Goal: Task Accomplishment & Management: Use online tool/utility

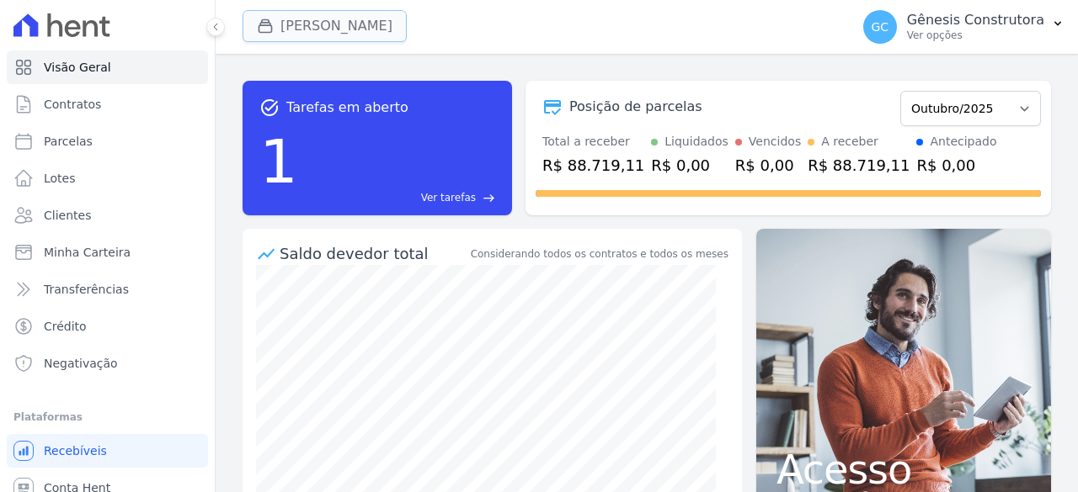
click at [342, 19] on button "[PERSON_NAME]" at bounding box center [324, 26] width 164 height 32
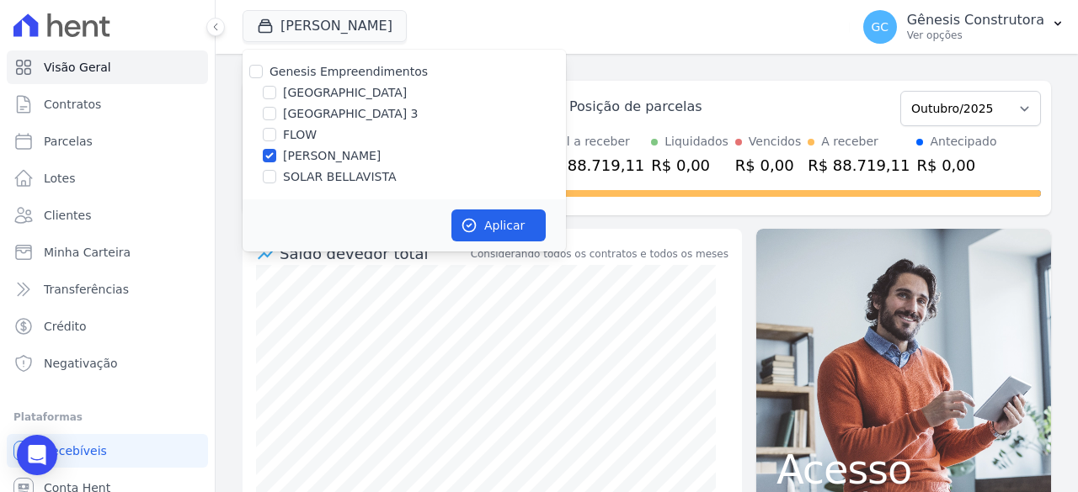
click at [329, 88] on label "[GEOGRAPHIC_DATA]" at bounding box center [345, 93] width 124 height 18
click at [276, 88] on input "[GEOGRAPHIC_DATA]" at bounding box center [269, 92] width 13 height 13
checkbox input "true"
click at [298, 156] on label "[PERSON_NAME]" at bounding box center [332, 156] width 98 height 18
click at [276, 156] on input "[PERSON_NAME]" at bounding box center [269, 155] width 13 height 13
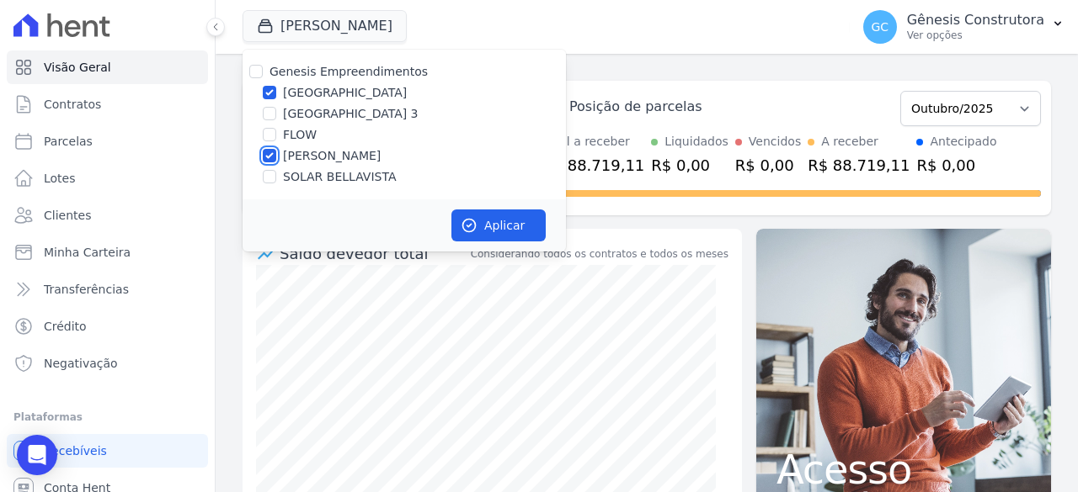
checkbox input "false"
click at [522, 232] on button "Aplicar" at bounding box center [498, 226] width 94 height 32
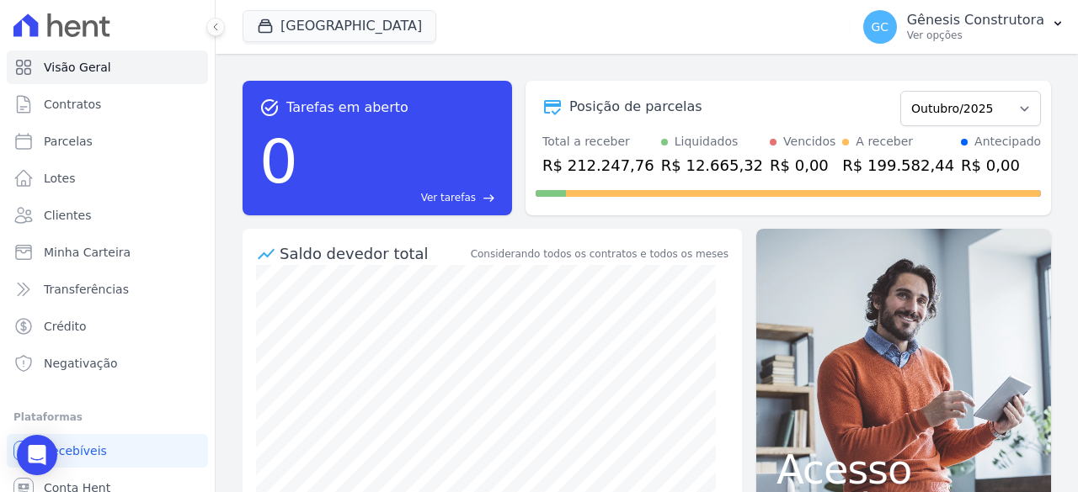
click at [354, 8] on div "[GEOGRAPHIC_DATA] Genesis Empreendimentos [GEOGRAPHIC_DATA] [GEOGRAPHIC_DATA] F…" at bounding box center [542, 27] width 600 height 56
click at [363, 20] on button "[GEOGRAPHIC_DATA]" at bounding box center [339, 26] width 194 height 32
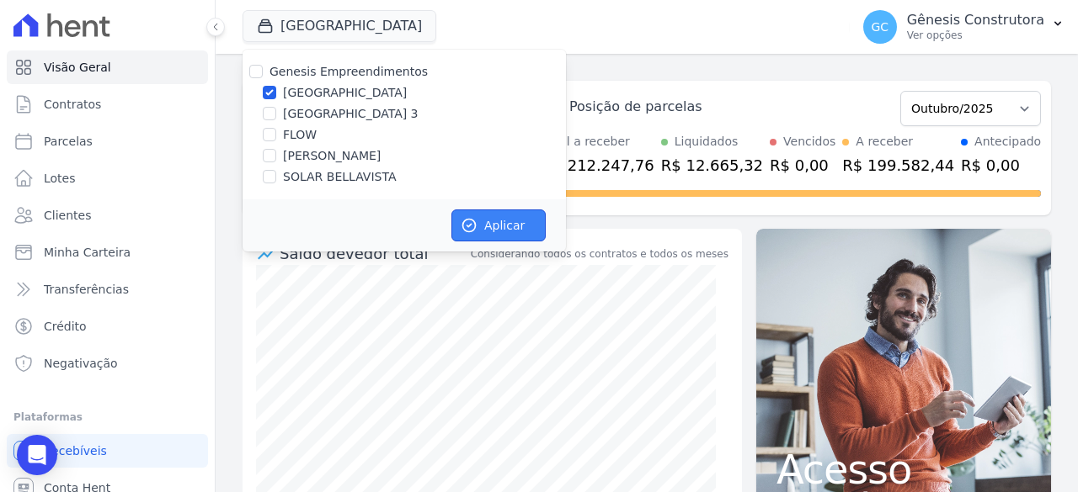
click at [473, 220] on icon "button" at bounding box center [468, 225] width 17 height 17
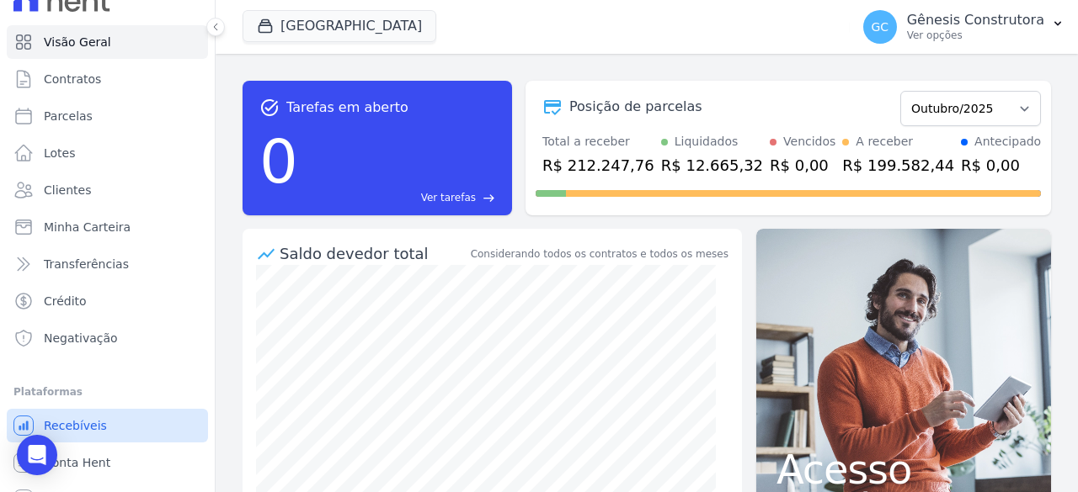
scroll to position [50, 0]
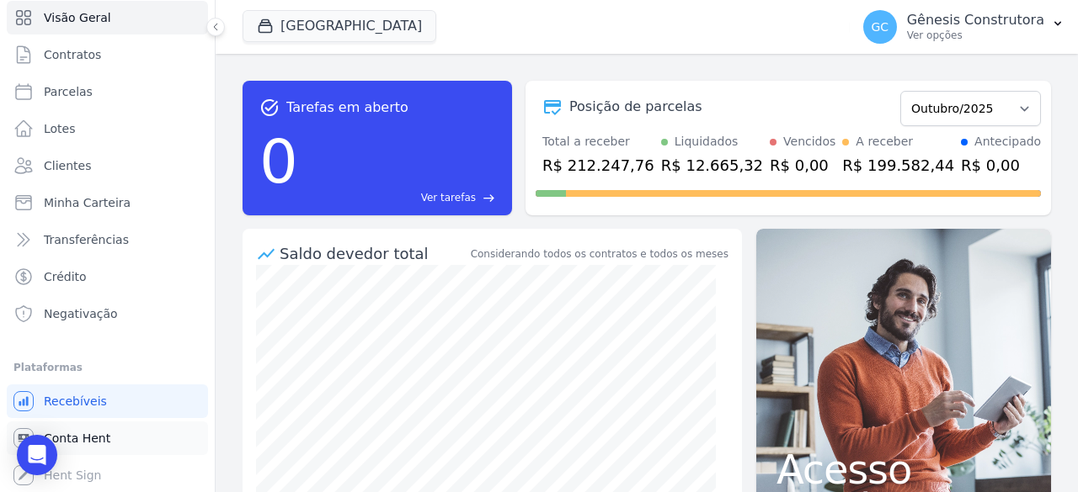
click at [104, 435] on span "Conta Hent" at bounding box center [77, 438] width 67 height 17
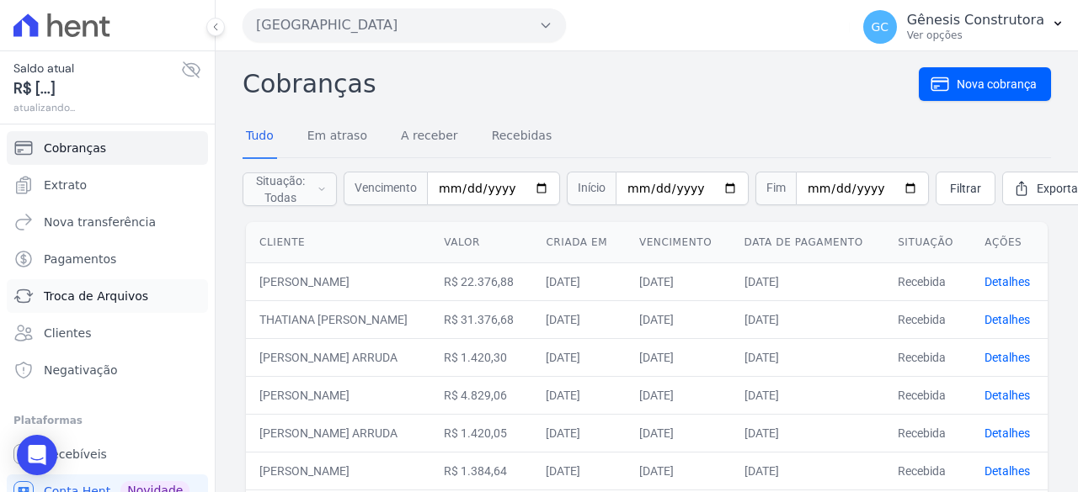
click at [112, 306] on link "Troca de Arquivos" at bounding box center [107, 296] width 201 height 34
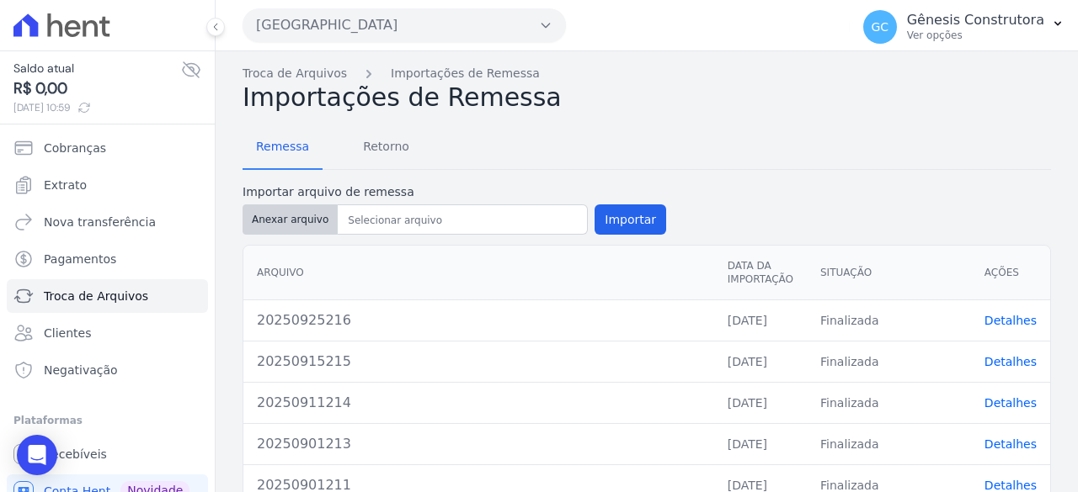
click at [284, 220] on button "Anexar arquivo" at bounding box center [289, 220] width 95 height 30
type input "20251001220"
click at [610, 217] on button "Importar" at bounding box center [630, 220] width 72 height 30
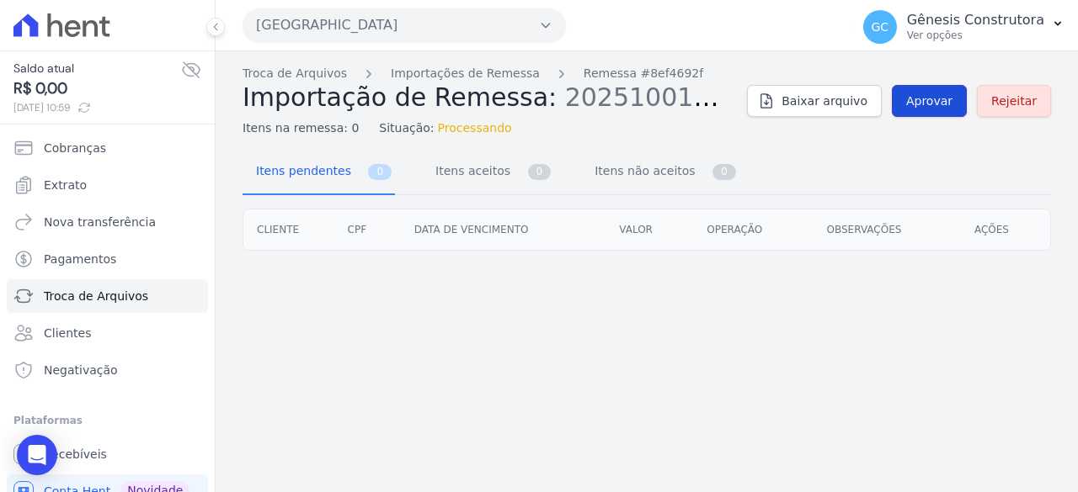
click at [936, 99] on span "Aprovar" at bounding box center [929, 101] width 46 height 17
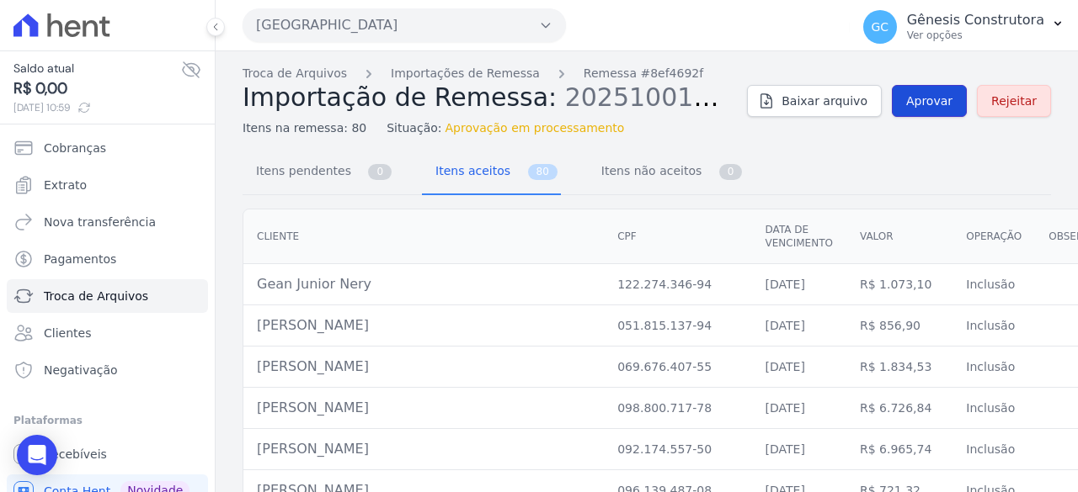
click at [921, 111] on link "Aprovar" at bounding box center [928, 101] width 75 height 32
click at [921, 110] on link "Aprovar" at bounding box center [928, 101] width 75 height 32
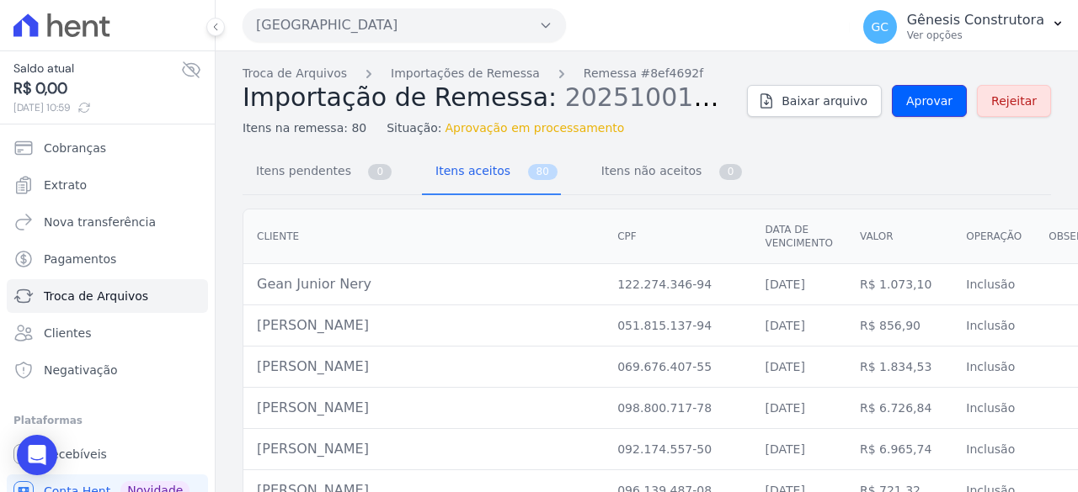
click at [921, 110] on link "Aprovar" at bounding box center [928, 101] width 75 height 32
click at [924, 88] on link "Aprovar" at bounding box center [928, 101] width 75 height 32
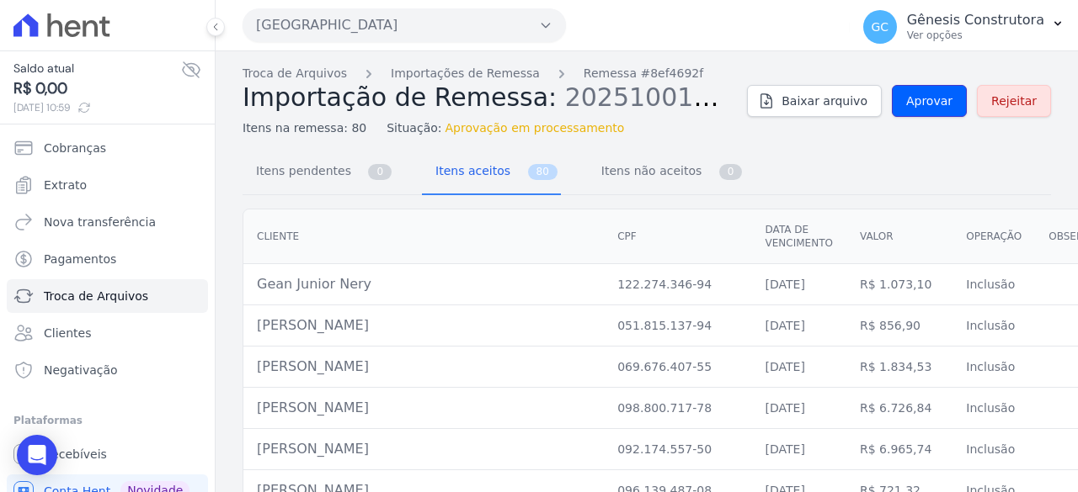
click at [924, 88] on link "Aprovar" at bounding box center [928, 101] width 75 height 32
click at [929, 102] on span "Aprovar" at bounding box center [929, 101] width 46 height 17
click at [928, 94] on span "Aprovar" at bounding box center [929, 101] width 46 height 17
click at [906, 85] on link "Aprovar" at bounding box center [928, 101] width 75 height 32
click at [913, 111] on link "Aprovar" at bounding box center [928, 101] width 75 height 32
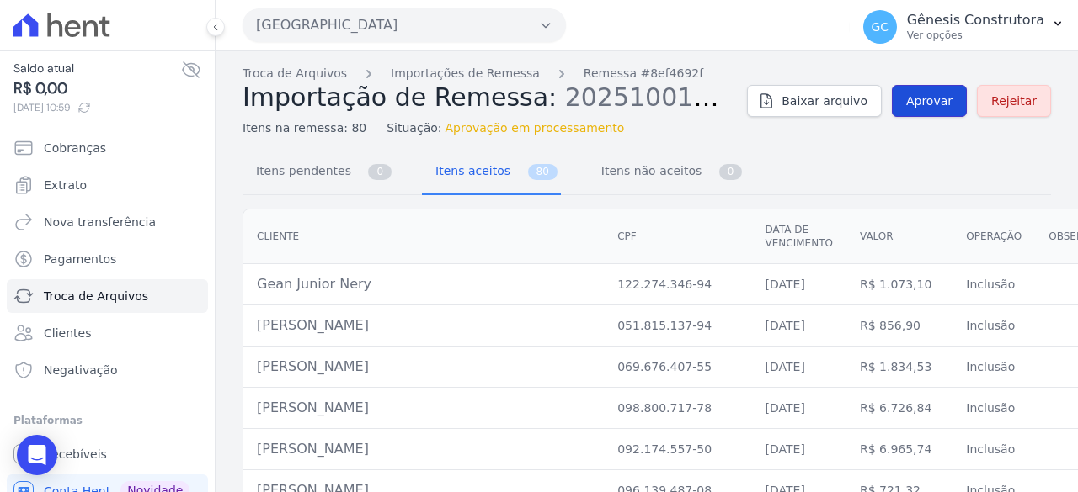
click at [913, 97] on span "Aprovar" at bounding box center [929, 101] width 46 height 17
click at [910, 101] on span "Aprovar" at bounding box center [929, 101] width 46 height 17
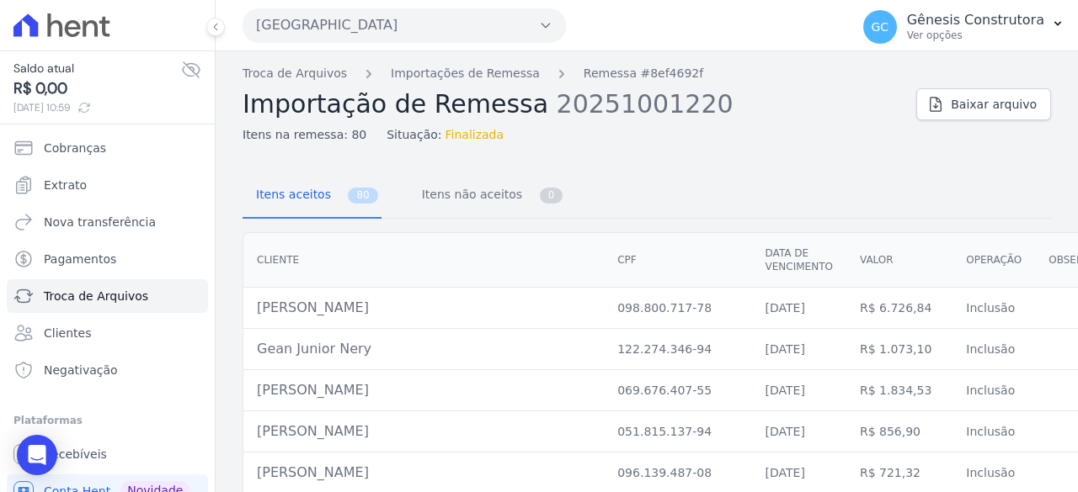
click at [337, 35] on button "[GEOGRAPHIC_DATA]" at bounding box center [403, 25] width 323 height 34
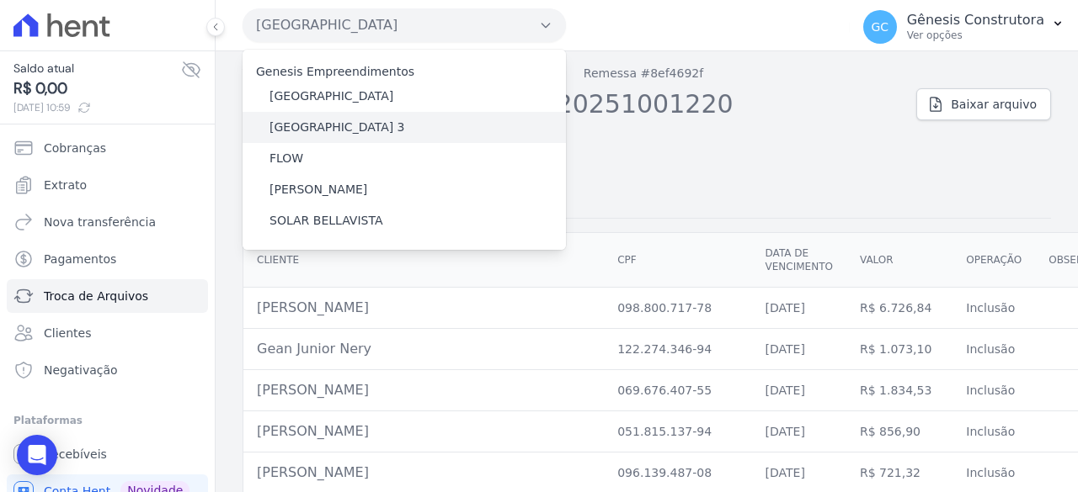
click at [342, 130] on label "[GEOGRAPHIC_DATA] 3" at bounding box center [337, 128] width 136 height 18
click at [0, 0] on input "[GEOGRAPHIC_DATA] 3" at bounding box center [0, 0] width 0 height 0
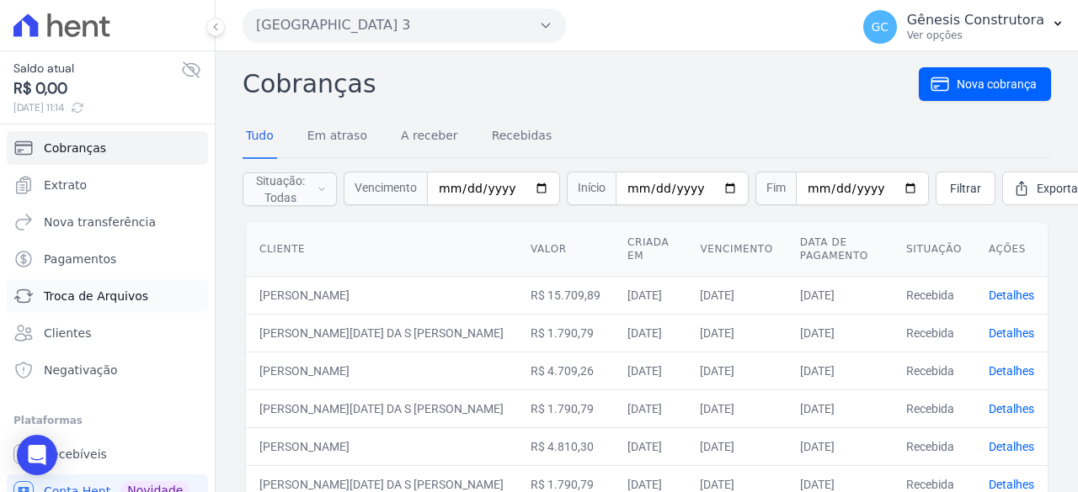
click at [105, 297] on span "Troca de Arquivos" at bounding box center [96, 296] width 104 height 17
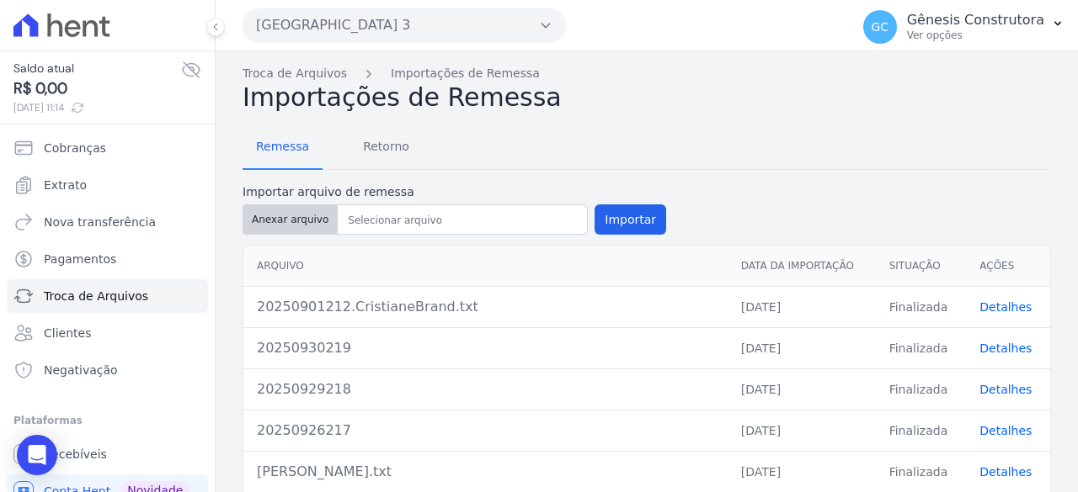
click at [305, 215] on button "Anexar arquivo" at bounding box center [289, 220] width 95 height 30
type input "20251001221"
click at [634, 230] on button "Importar" at bounding box center [630, 220] width 72 height 30
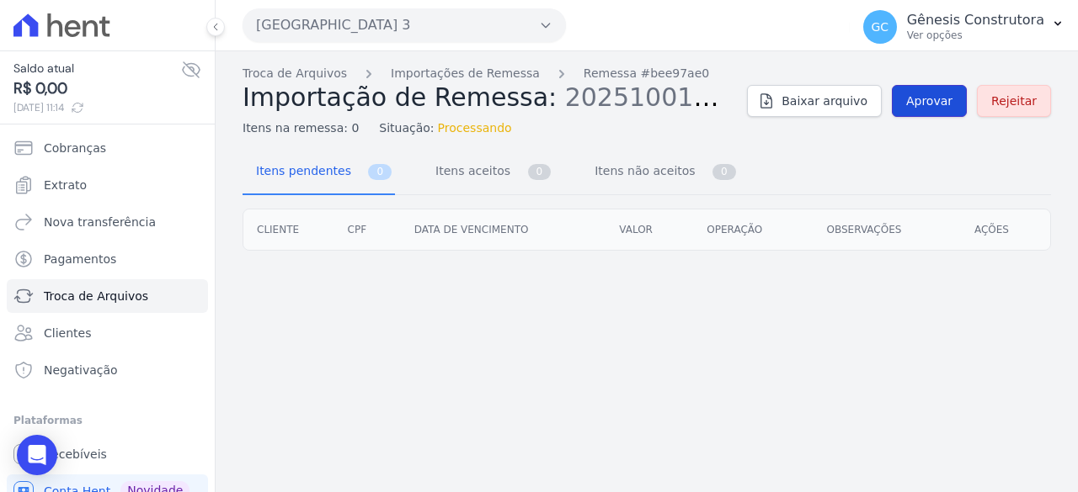
click at [952, 98] on span "Aprovar" at bounding box center [929, 101] width 46 height 17
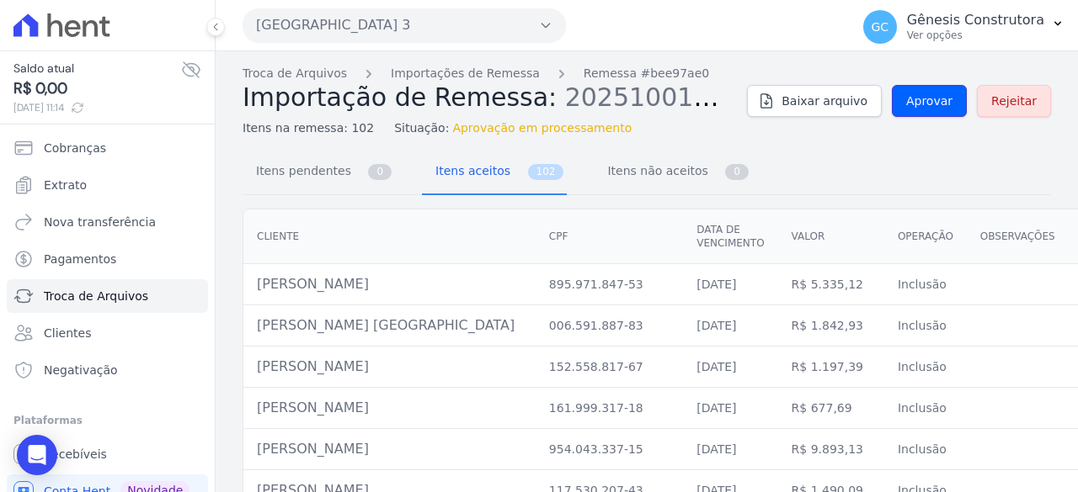
click at [955, 98] on link "Aprovar" at bounding box center [928, 101] width 75 height 32
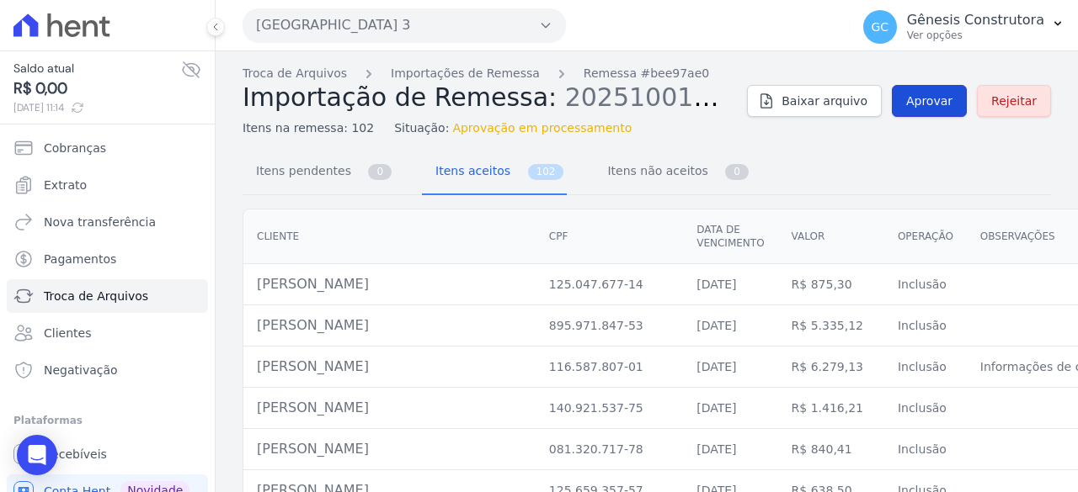
click at [955, 98] on link "Aprovar" at bounding box center [928, 101] width 75 height 32
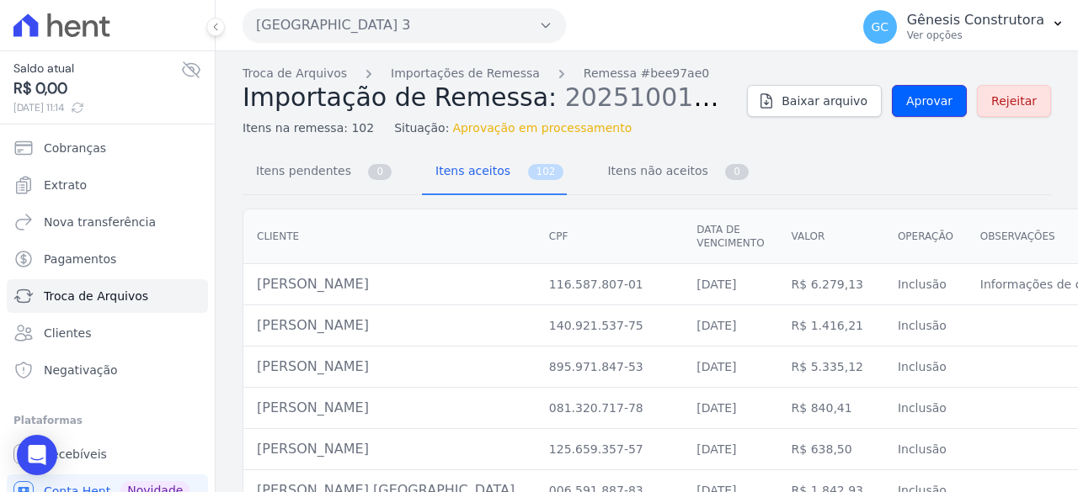
click at [955, 98] on link "Aprovar" at bounding box center [928, 101] width 75 height 32
click at [951, 98] on link "Aprovar" at bounding box center [928, 101] width 75 height 32
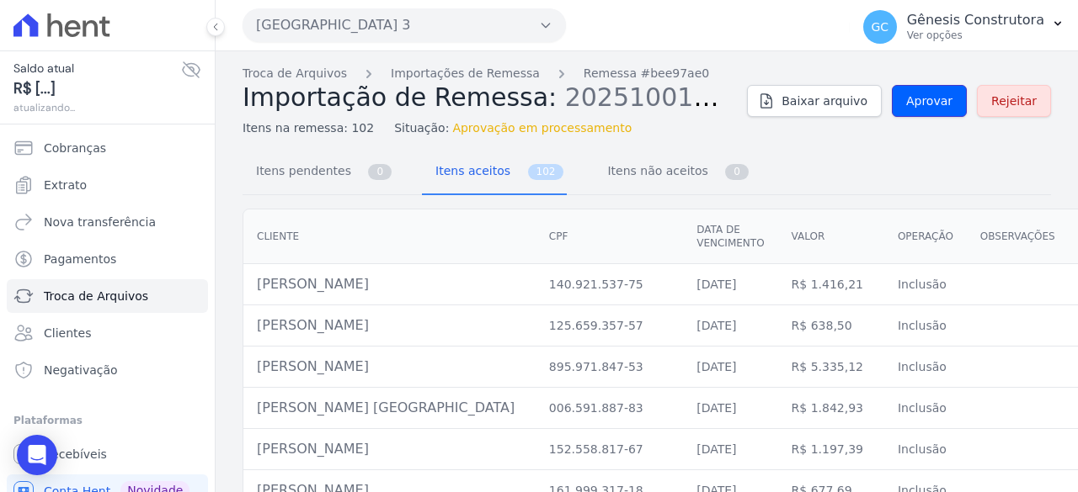
click at [951, 98] on link "Aprovar" at bounding box center [928, 101] width 75 height 32
click at [899, 107] on link "Aprovar" at bounding box center [928, 101] width 75 height 32
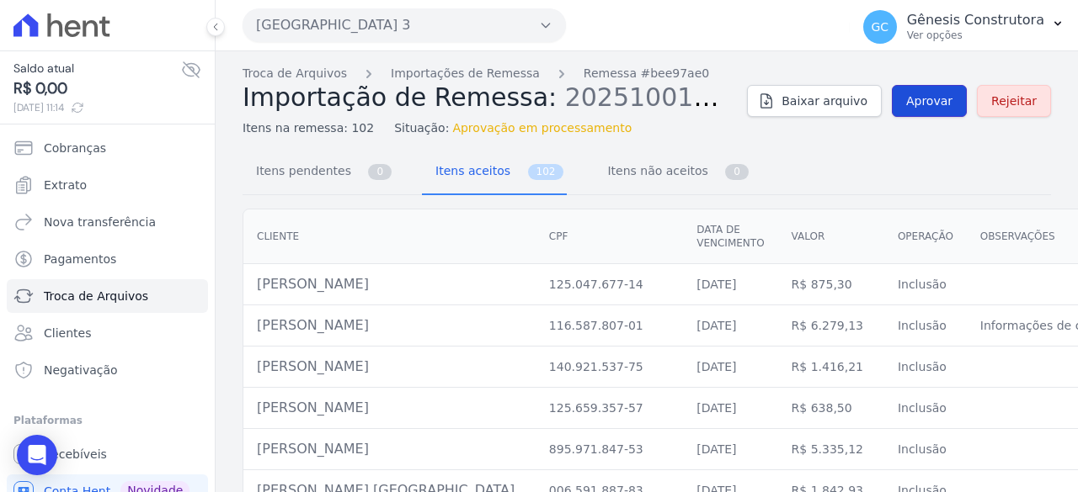
click at [927, 101] on span "Aprovar" at bounding box center [929, 101] width 46 height 17
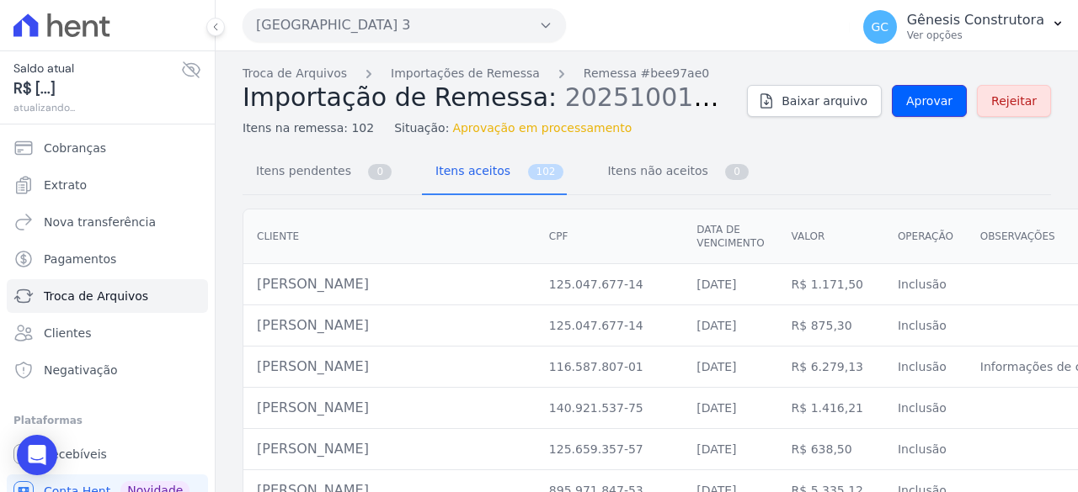
click at [901, 106] on link "Aprovar" at bounding box center [928, 101] width 75 height 32
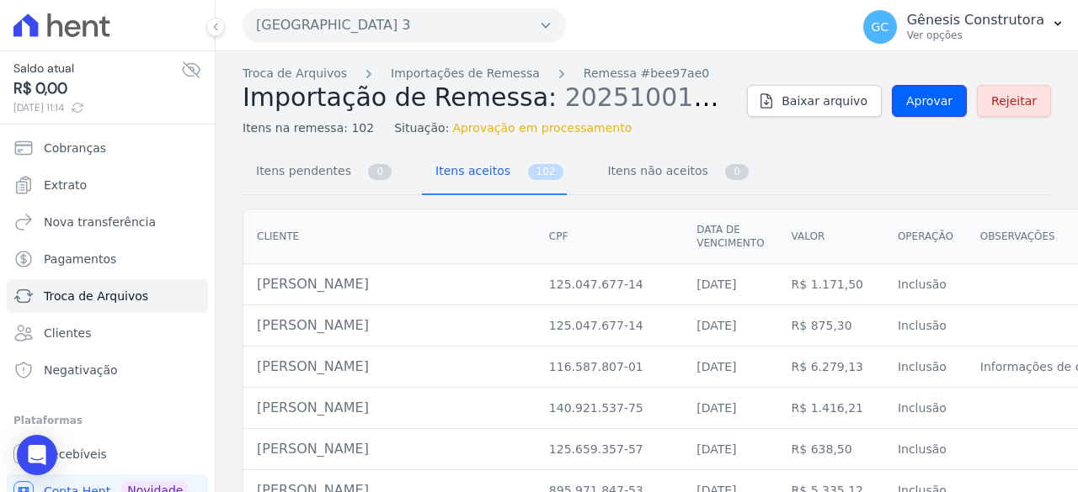
click at [901, 106] on link "Aprovar" at bounding box center [928, 101] width 75 height 32
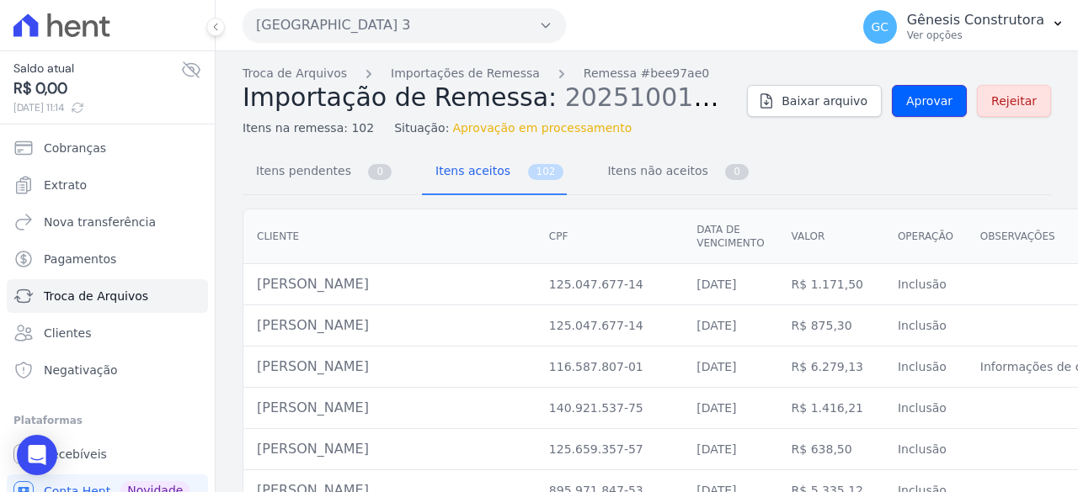
click at [901, 106] on link "Aprovar" at bounding box center [928, 101] width 75 height 32
click at [901, 107] on link "Aprovar" at bounding box center [928, 101] width 75 height 32
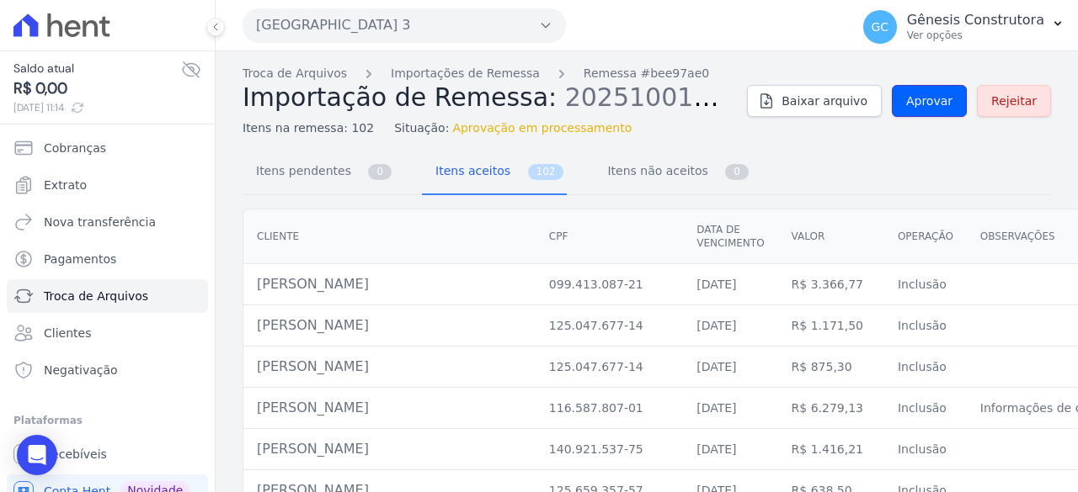
click at [901, 107] on link "Aprovar" at bounding box center [928, 101] width 75 height 32
click at [467, 75] on link "Importações de Remessa" at bounding box center [465, 74] width 149 height 18
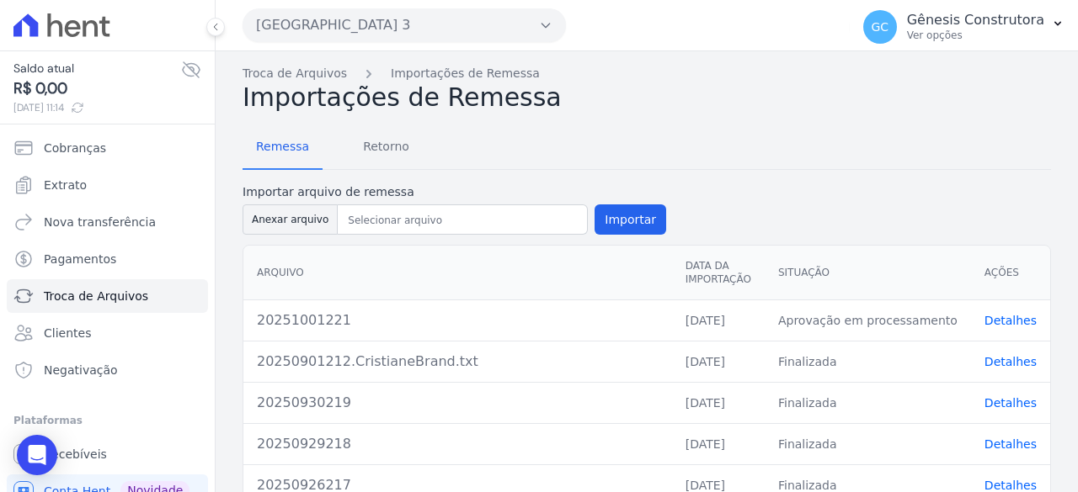
click at [1008, 316] on link "Detalhes" at bounding box center [1010, 320] width 52 height 13
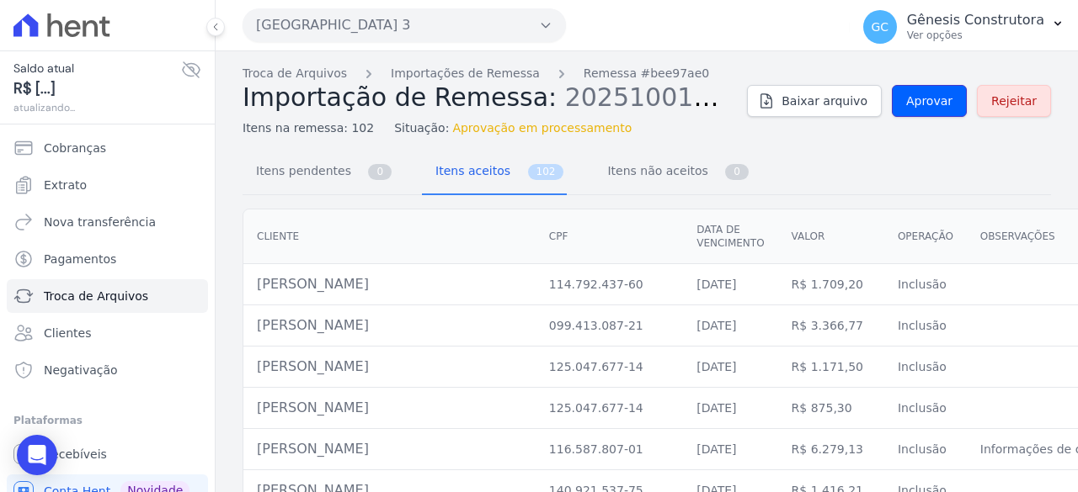
click at [925, 108] on span "Aprovar" at bounding box center [929, 101] width 46 height 17
click at [26, 457] on div "Open Intercom Messenger" at bounding box center [37, 456] width 45 height 45
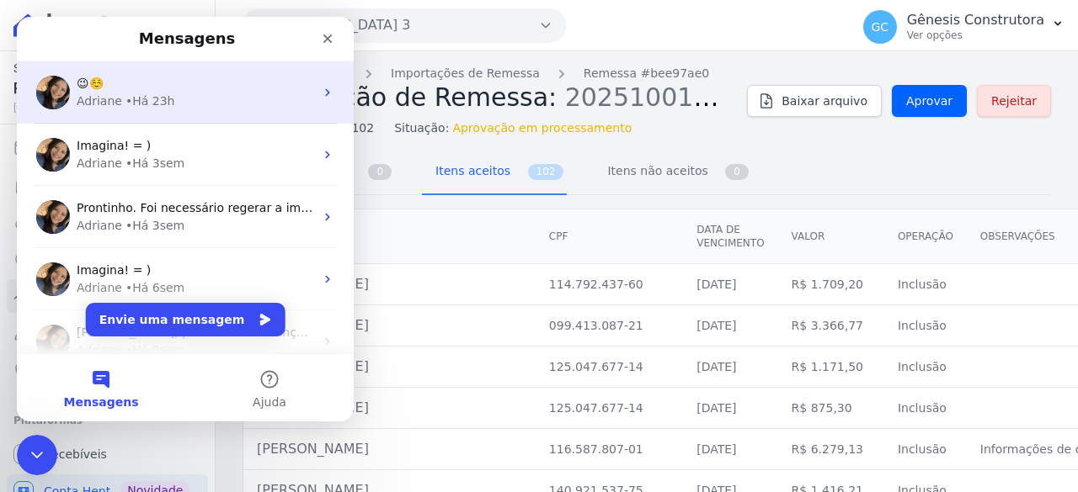
click at [147, 108] on div "• Há 23h" at bounding box center [150, 102] width 50 height 18
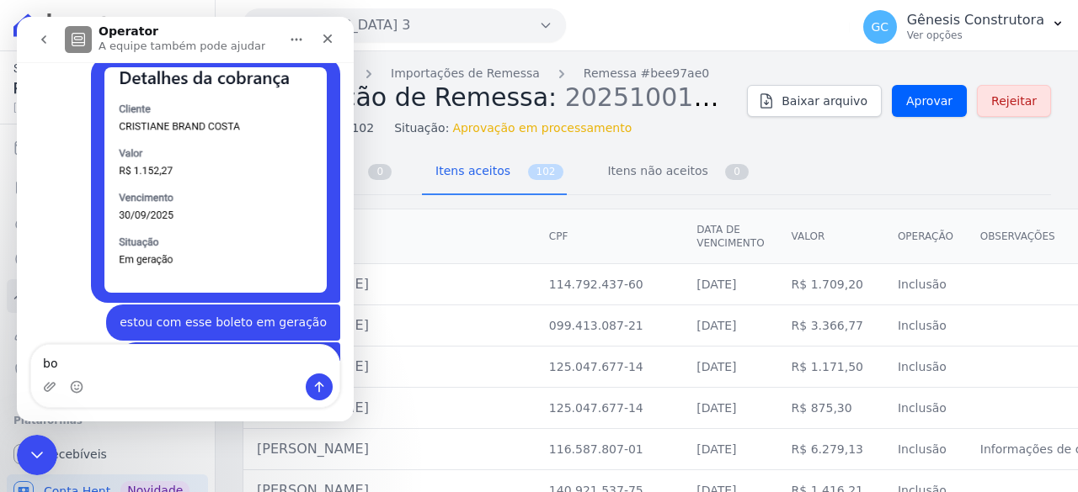
scroll to position [14199, 0]
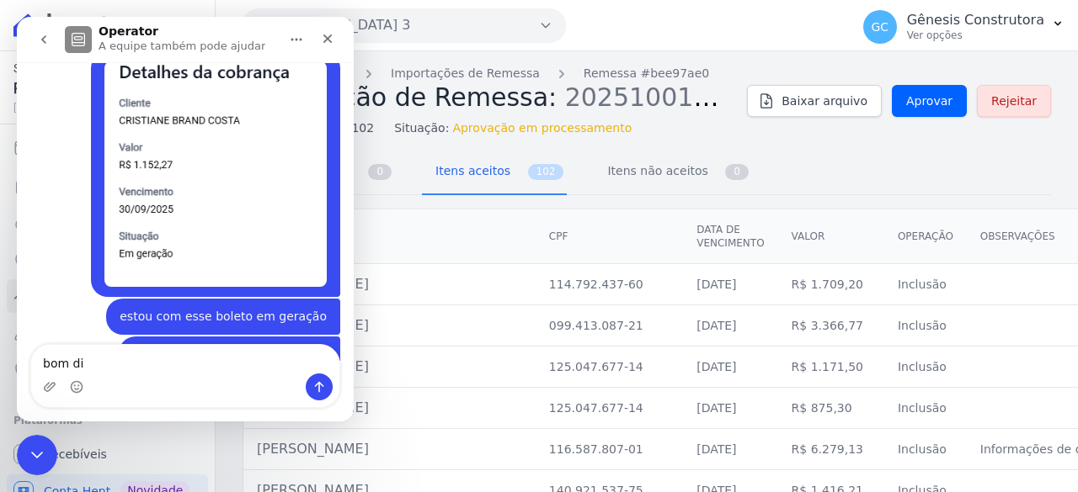
type textarea "bom dia"
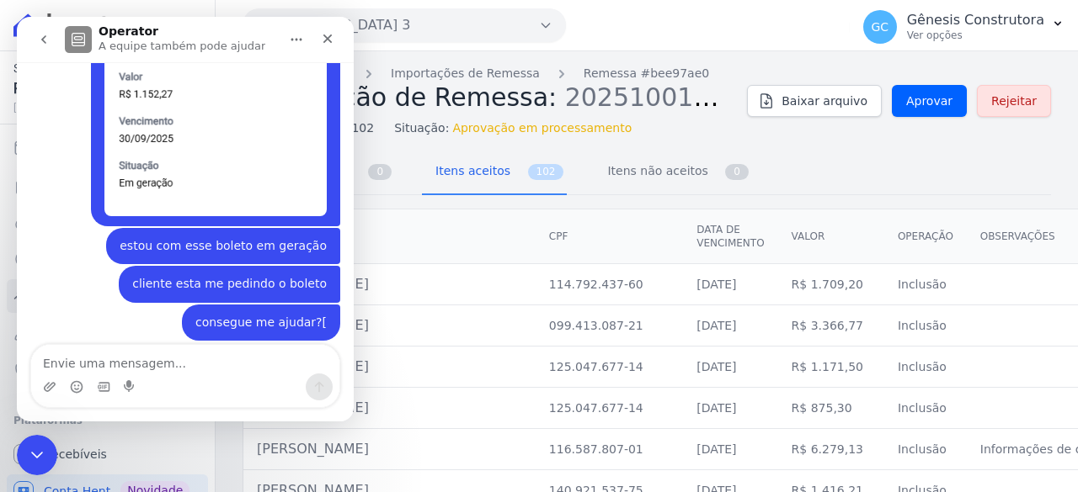
scroll to position [14271, 0]
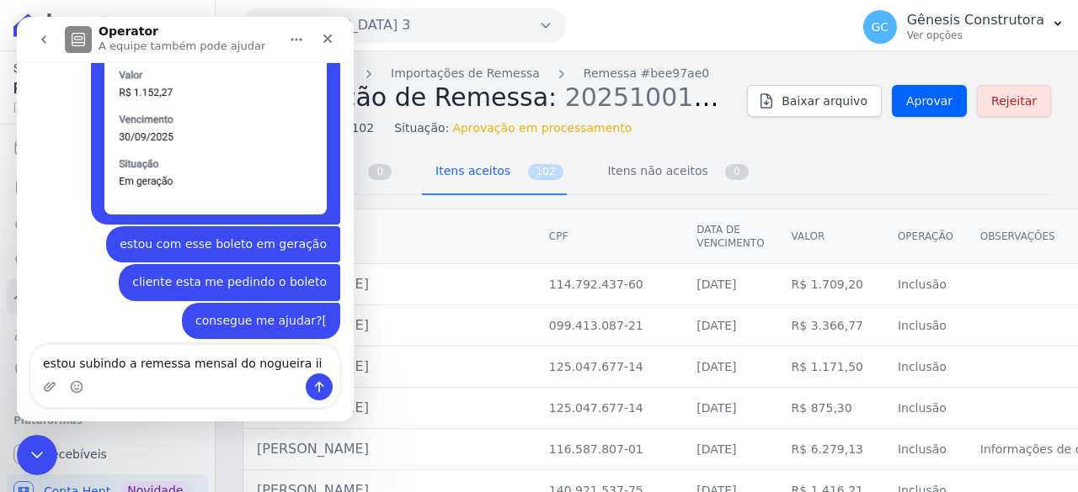
type textarea "estou subindo a remessa mensal do nogueira iii"
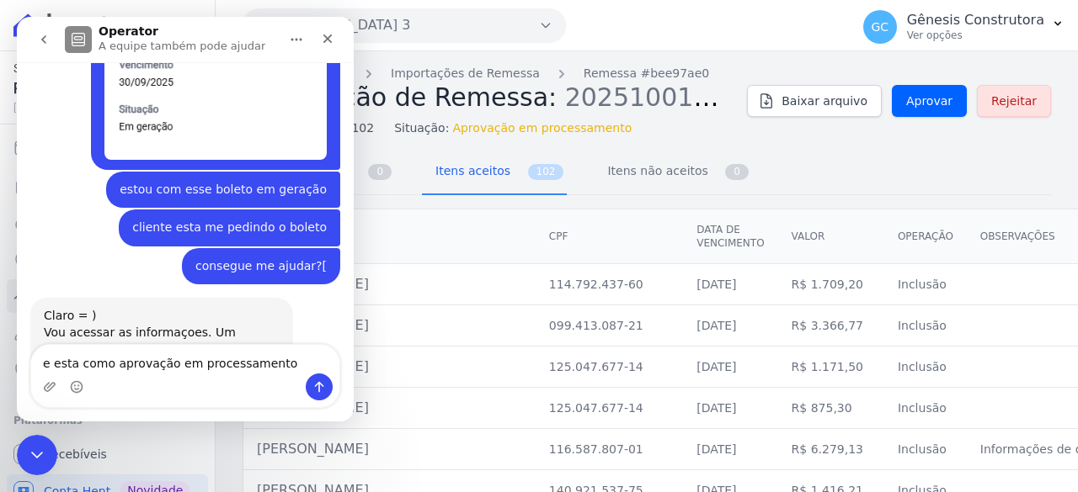
type textarea "e esta como aprovação em processamento"
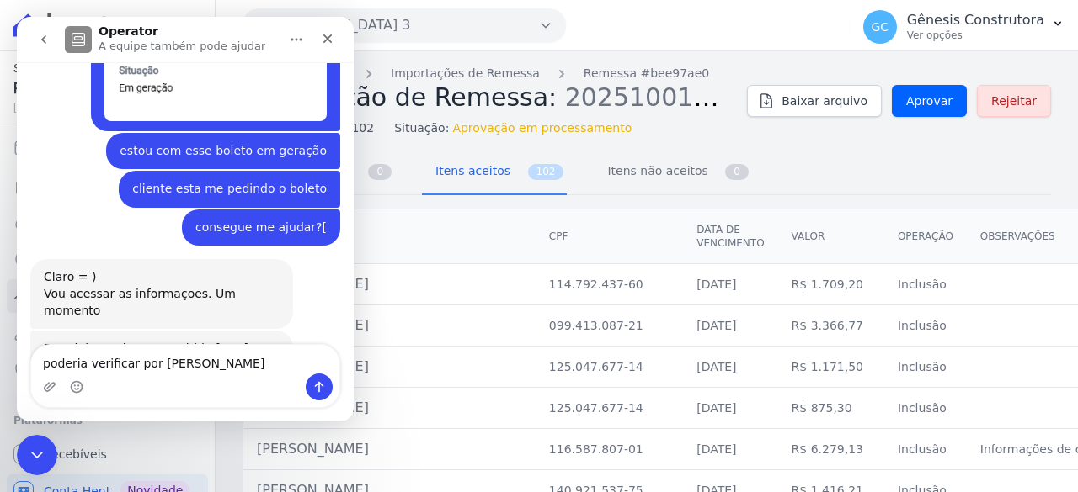
type textarea "poderia verificar por [PERSON_NAME]?"
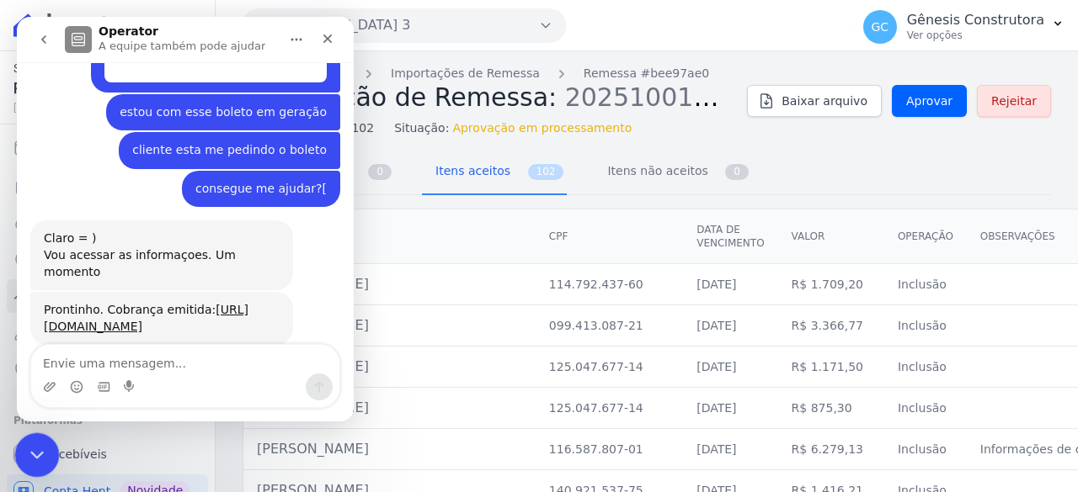
drag, startPoint x: 31, startPoint y: 457, endPoint x: 721, endPoint y: 649, distance: 715.7
click at [30, 459] on icon "Encerramento do Messenger da Intercom" at bounding box center [34, 453] width 20 height 20
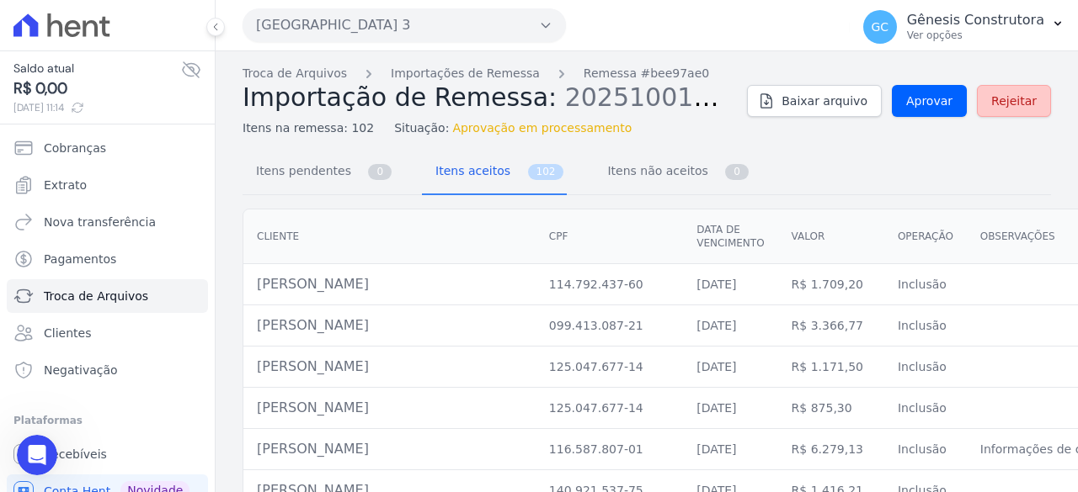
scroll to position [0, 0]
click at [938, 108] on span "Aprovar" at bounding box center [929, 101] width 46 height 17
click at [938, 109] on link "Aprovar" at bounding box center [928, 101] width 75 height 32
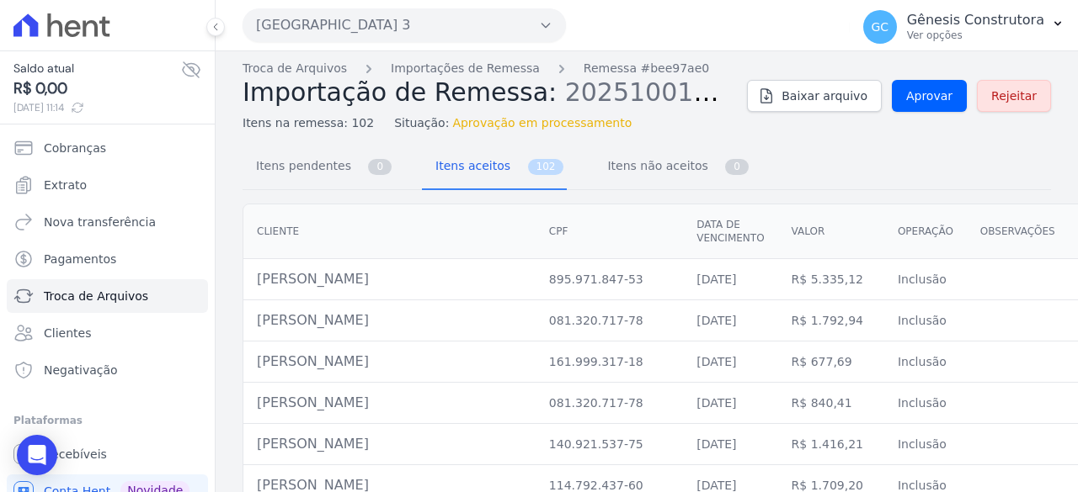
scroll to position [0, 0]
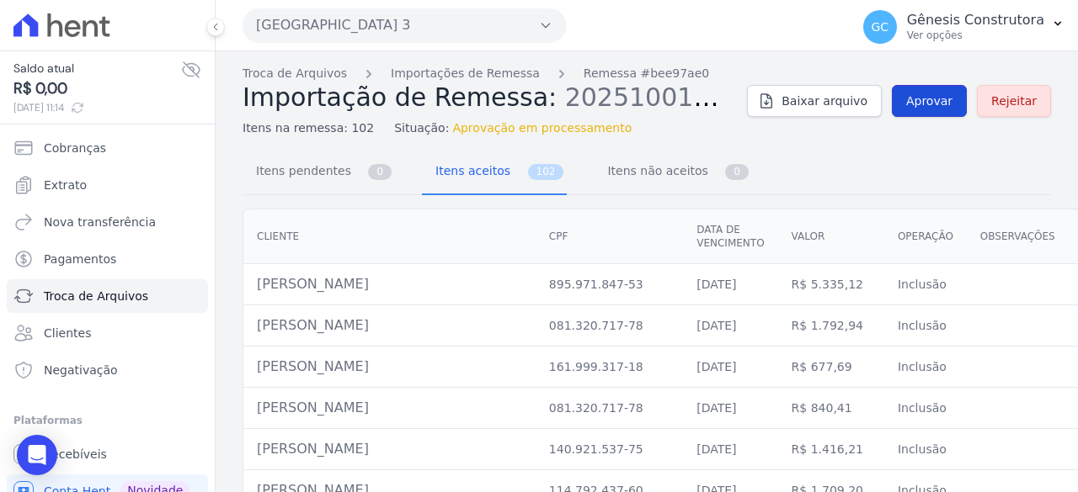
click at [934, 98] on span "Aprovar" at bounding box center [929, 101] width 46 height 17
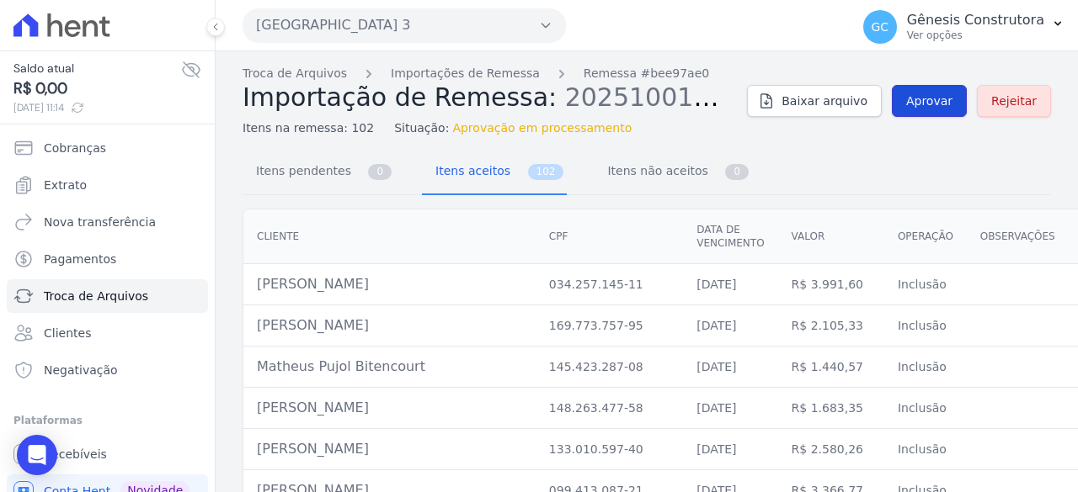
click at [927, 102] on span "Aprovar" at bounding box center [929, 101] width 46 height 17
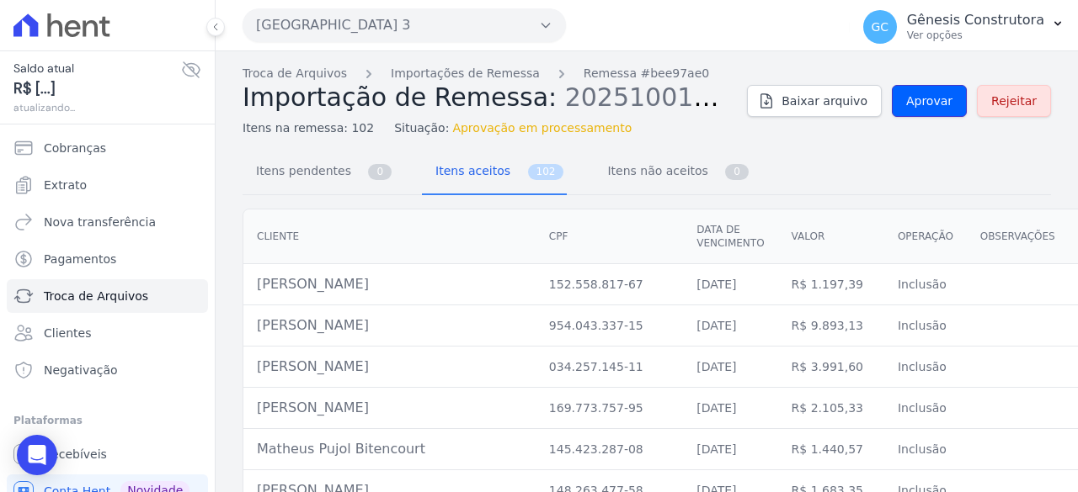
click at [927, 102] on span "Aprovar" at bounding box center [929, 101] width 46 height 17
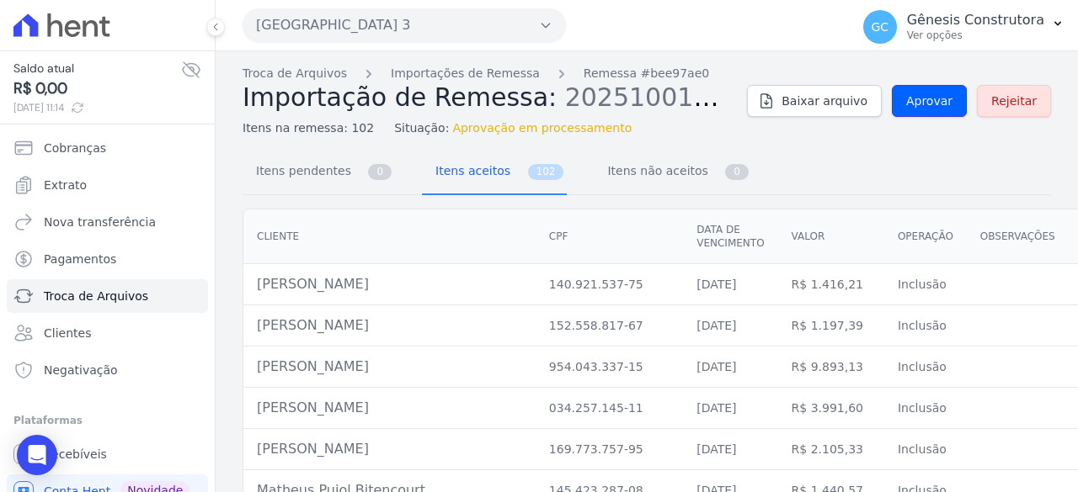
click at [927, 102] on span "Aprovar" at bounding box center [929, 101] width 46 height 17
click at [455, 67] on link "Importações de Remessa" at bounding box center [465, 74] width 149 height 18
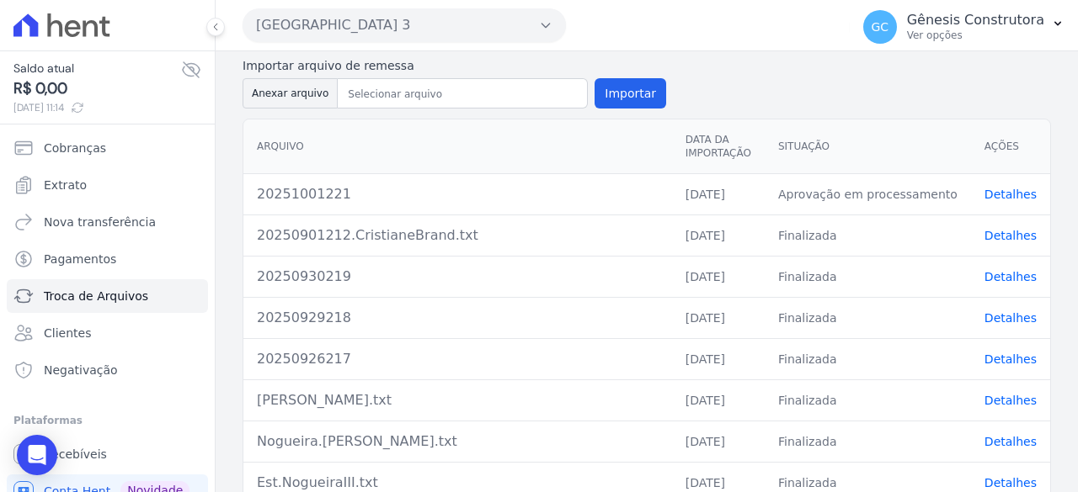
scroll to position [125, 0]
click at [994, 194] on link "Detalhes" at bounding box center [1010, 195] width 52 height 13
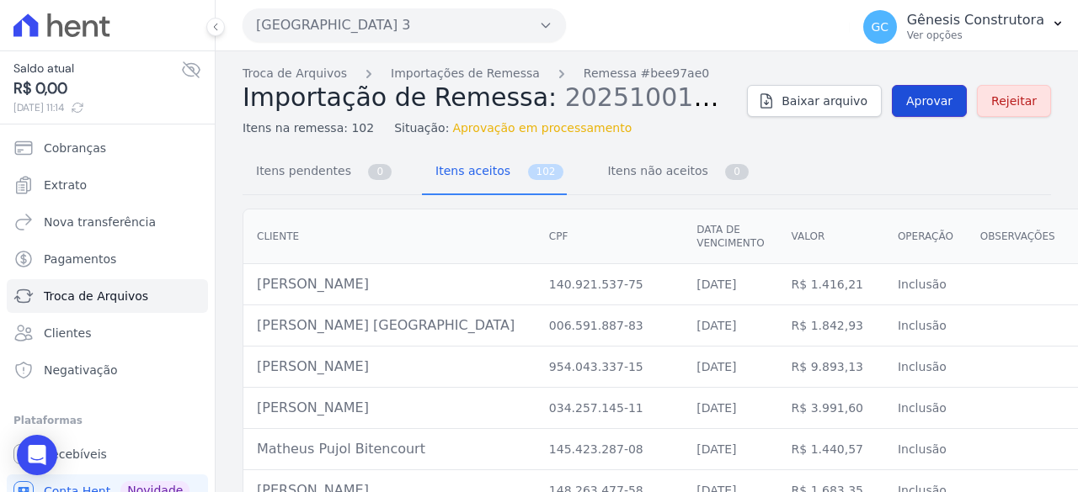
click at [948, 110] on link "Aprovar" at bounding box center [928, 101] width 75 height 32
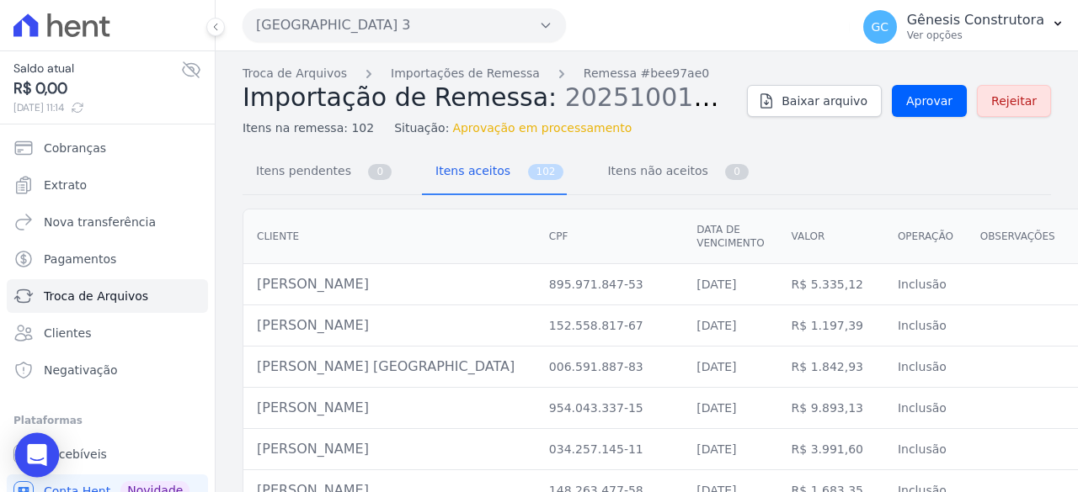
click at [50, 450] on div "Open Intercom Messenger" at bounding box center [37, 456] width 45 height 45
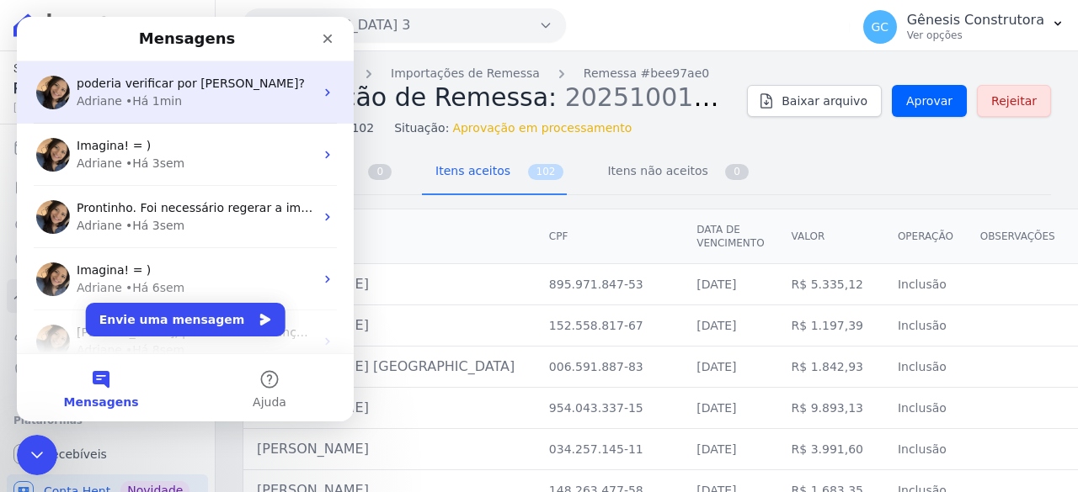
click at [231, 110] on div "poderia verificar por [PERSON_NAME]? Adriane • Há 1min" at bounding box center [185, 92] width 337 height 62
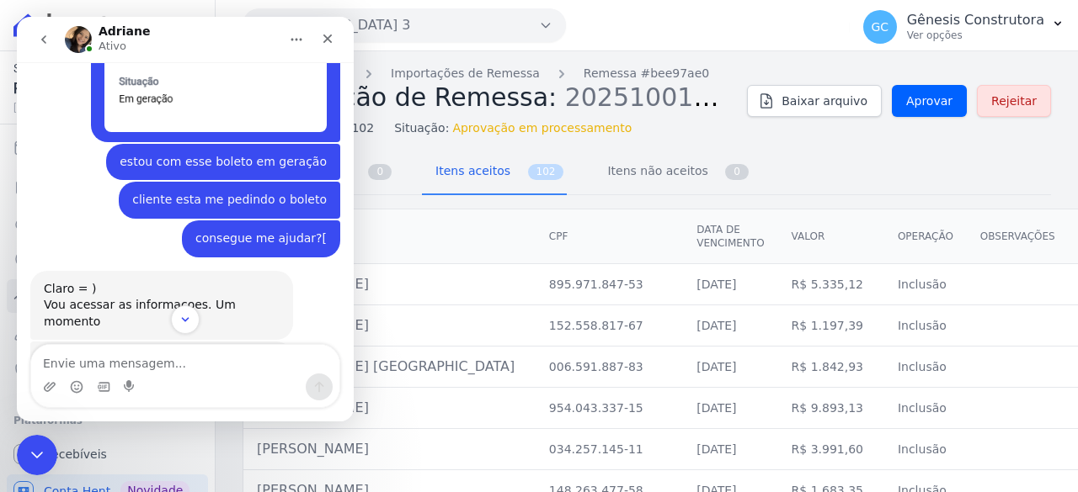
scroll to position [13967, 0]
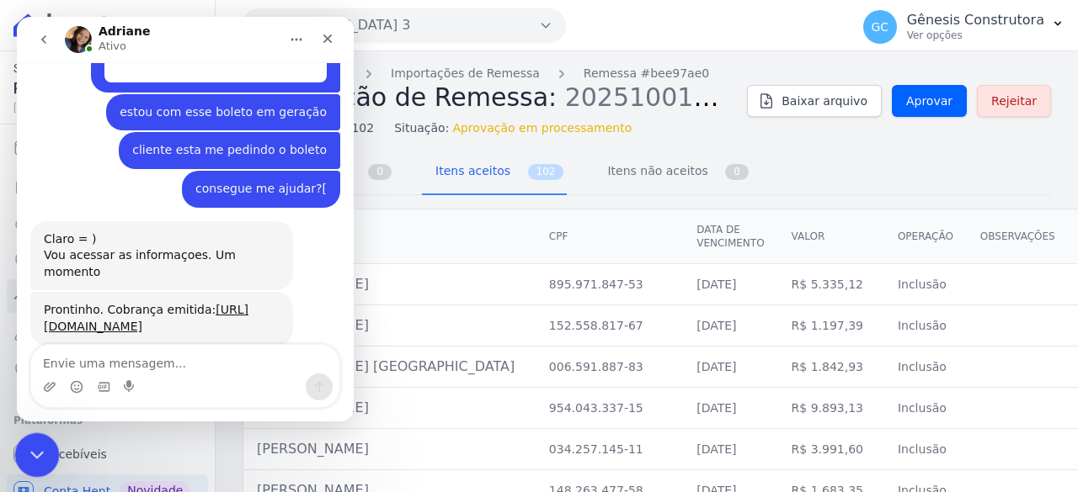
drag, startPoint x: 45, startPoint y: 453, endPoint x: 585, endPoint y: 668, distance: 581.8
click at [48, 453] on div "Encerramento do Messenger da Intercom" at bounding box center [34, 453] width 40 height 40
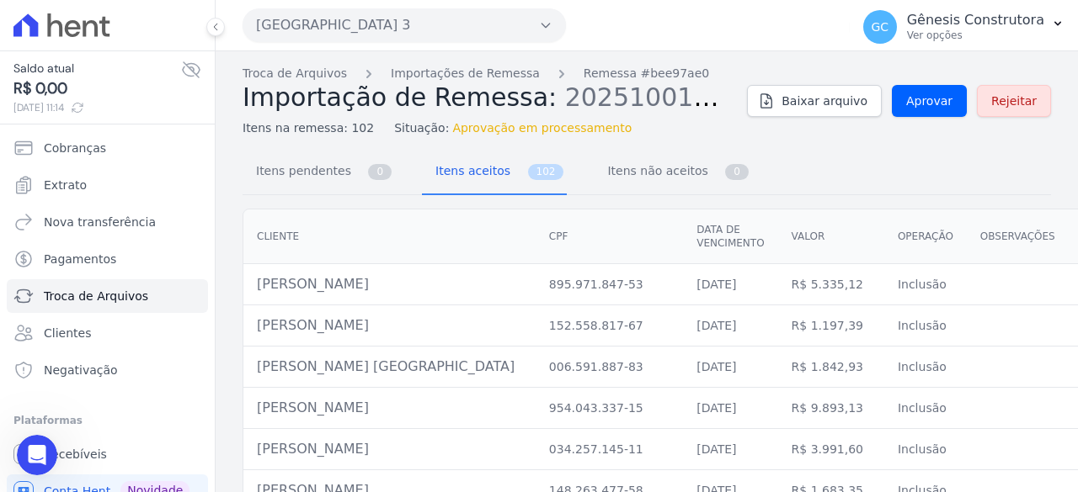
scroll to position [0, 0]
click at [925, 104] on span "Aprovar" at bounding box center [929, 101] width 46 height 17
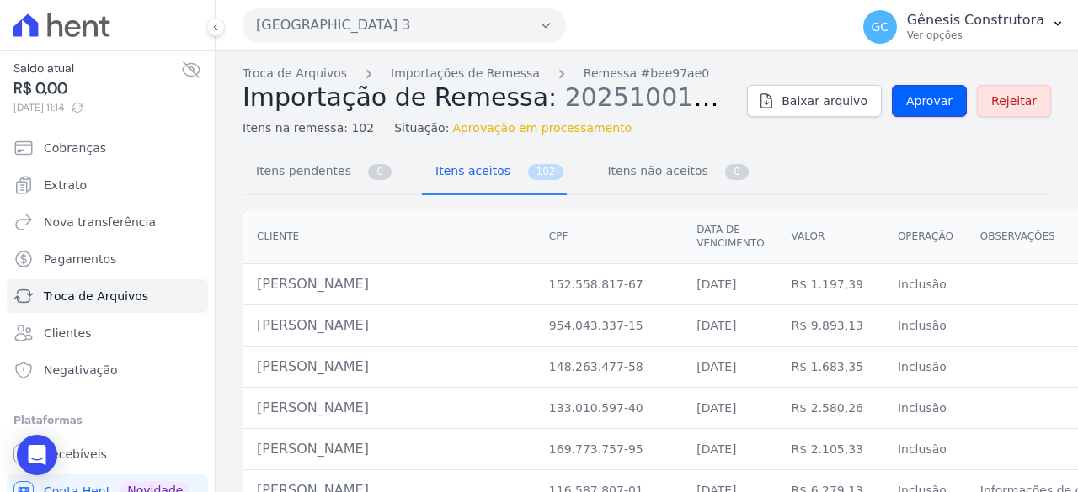
click at [925, 104] on span "Aprovar" at bounding box center [929, 101] width 46 height 17
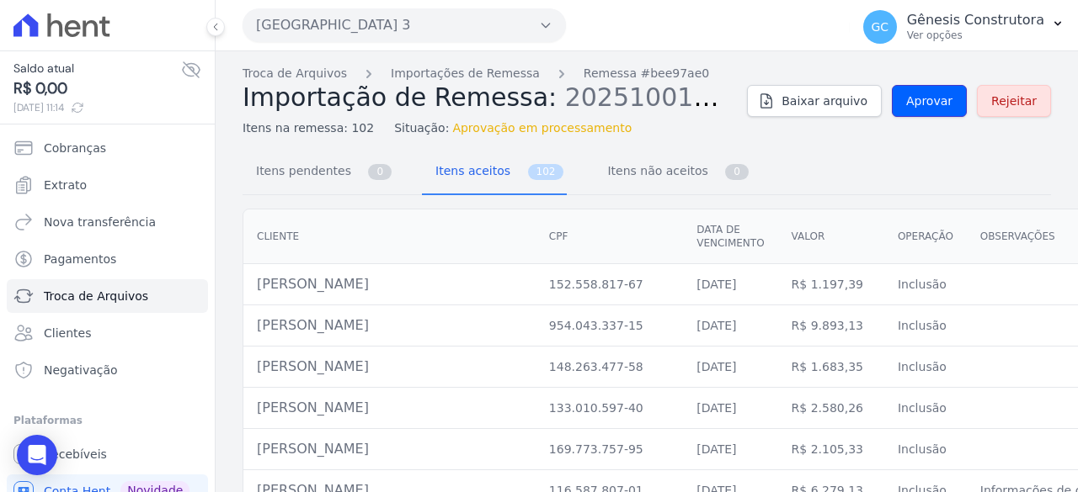
click at [925, 104] on span "Aprovar" at bounding box center [929, 101] width 46 height 17
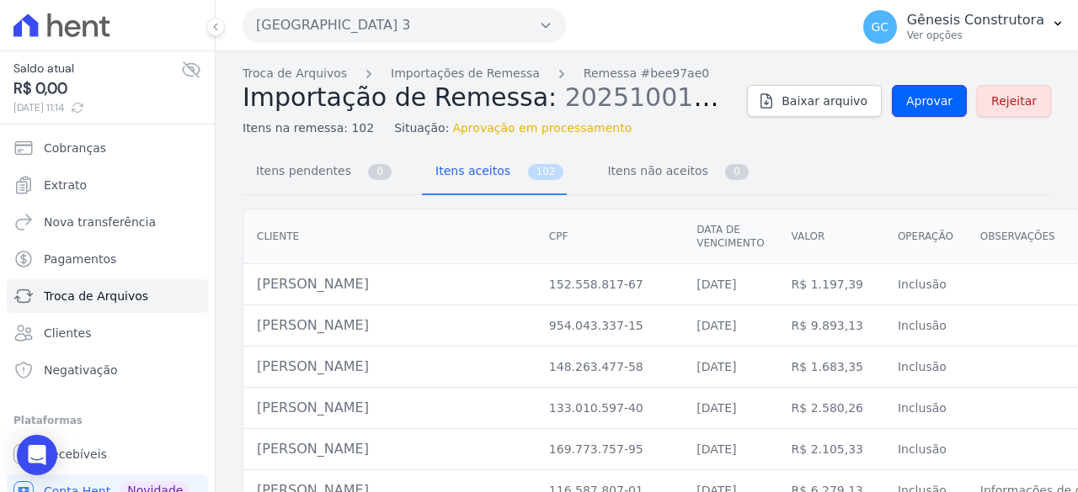
click at [925, 104] on span "Aprovar" at bounding box center [929, 101] width 46 height 17
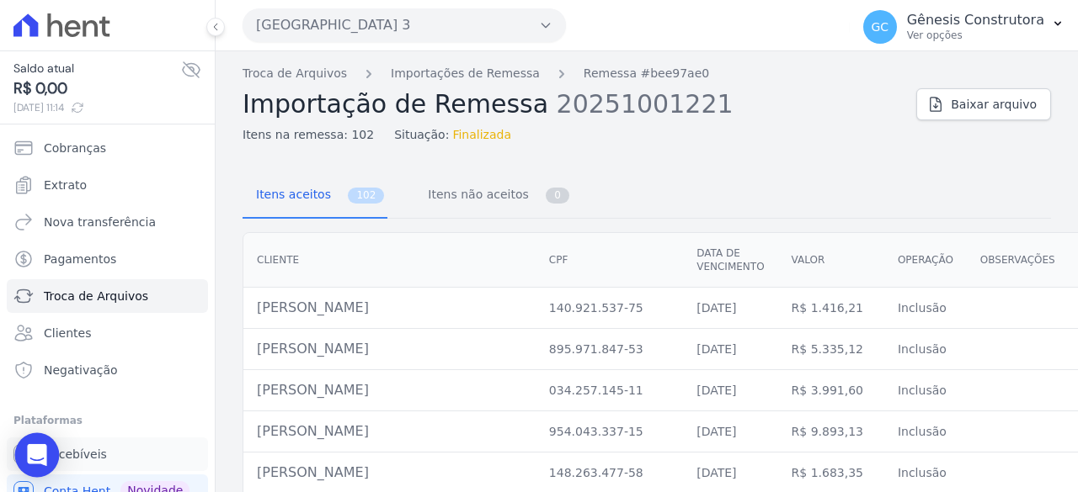
click at [18, 466] on body "Saldo atual R$ 0,00 [DATE] 11:14 Cobranças Extrato Nova transferência Pagamento…" at bounding box center [539, 246] width 1078 height 492
click at [29, 466] on div "Open Intercom Messenger" at bounding box center [37, 456] width 45 height 45
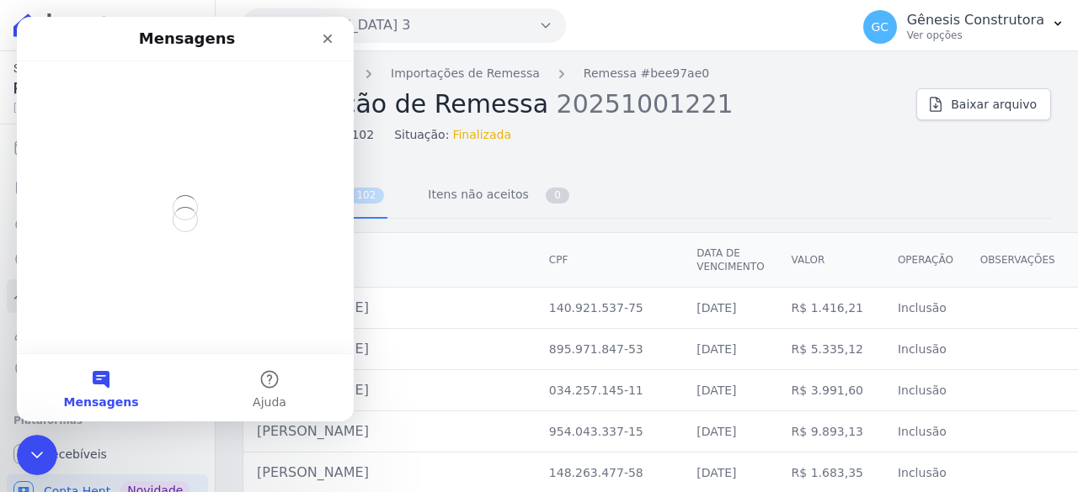
scroll to position [0, 0]
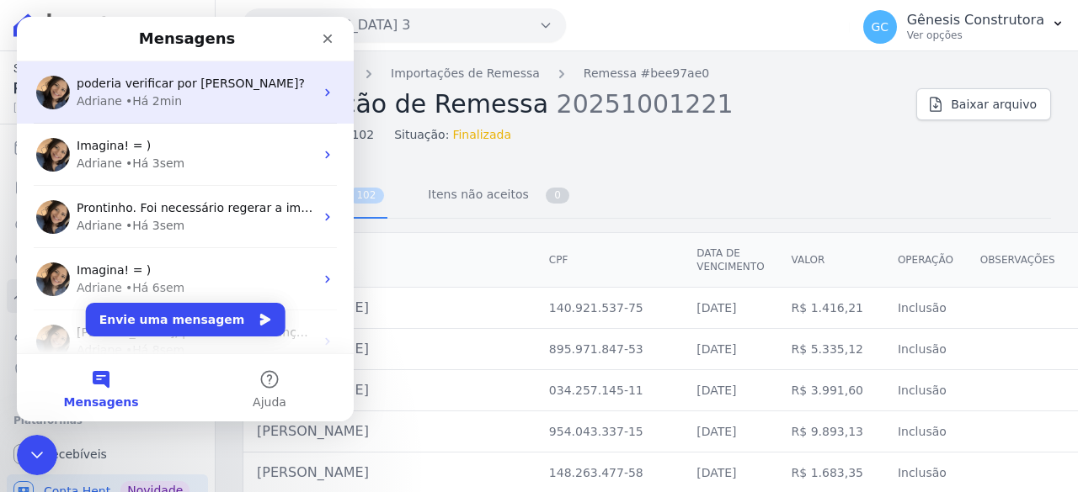
click at [141, 96] on div "• Há 2min" at bounding box center [153, 102] width 56 height 18
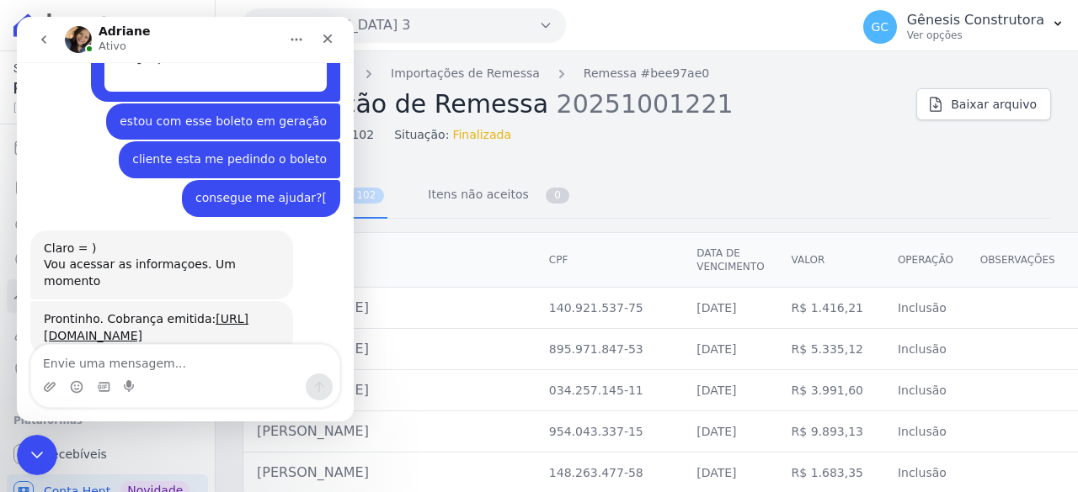
scroll to position [13967, 0]
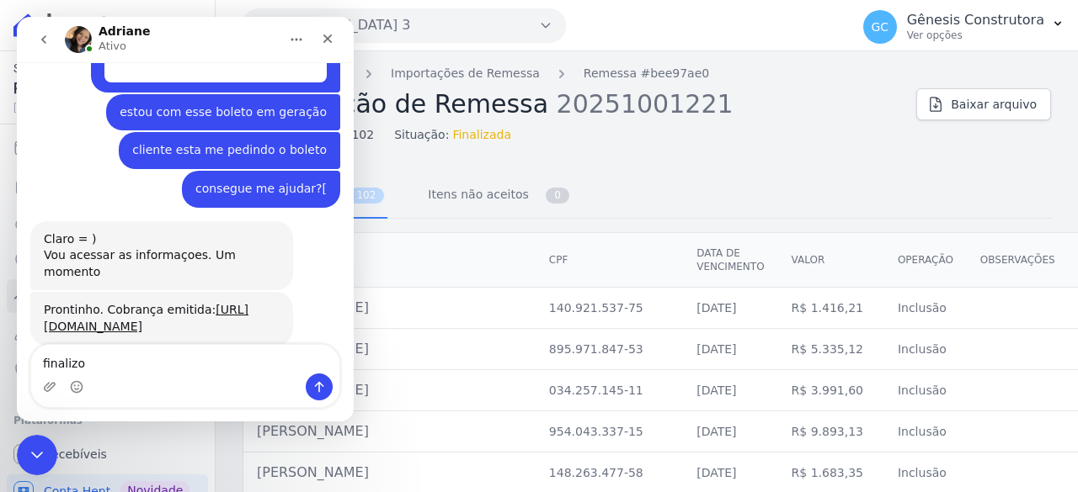
type textarea "finalizou"
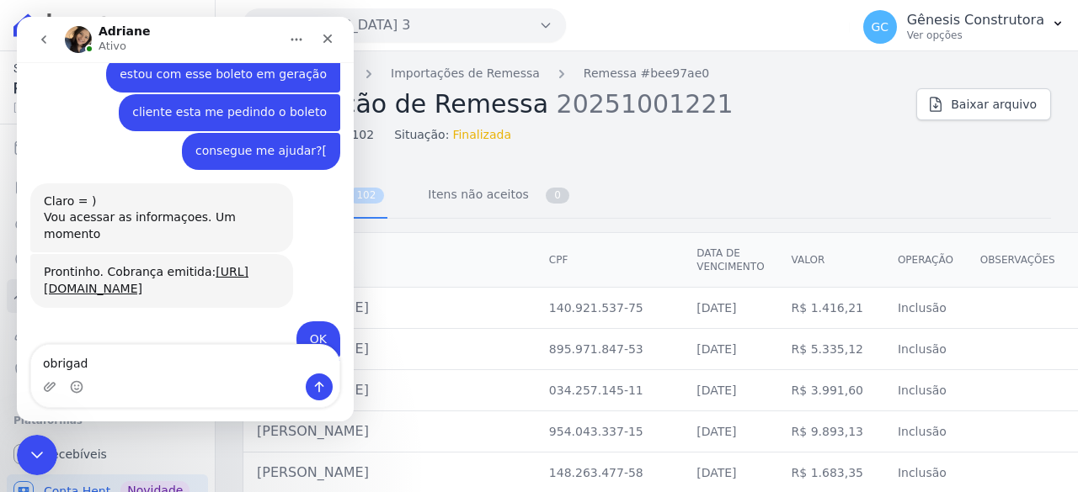
type textarea "obrigada"
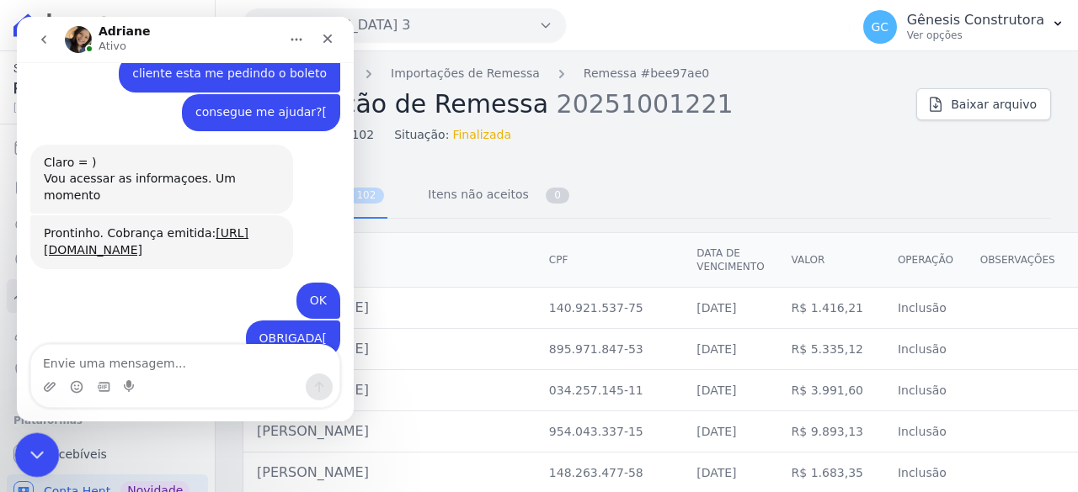
click at [37, 449] on icon "Encerramento do Messenger da Intercom" at bounding box center [34, 453] width 20 height 20
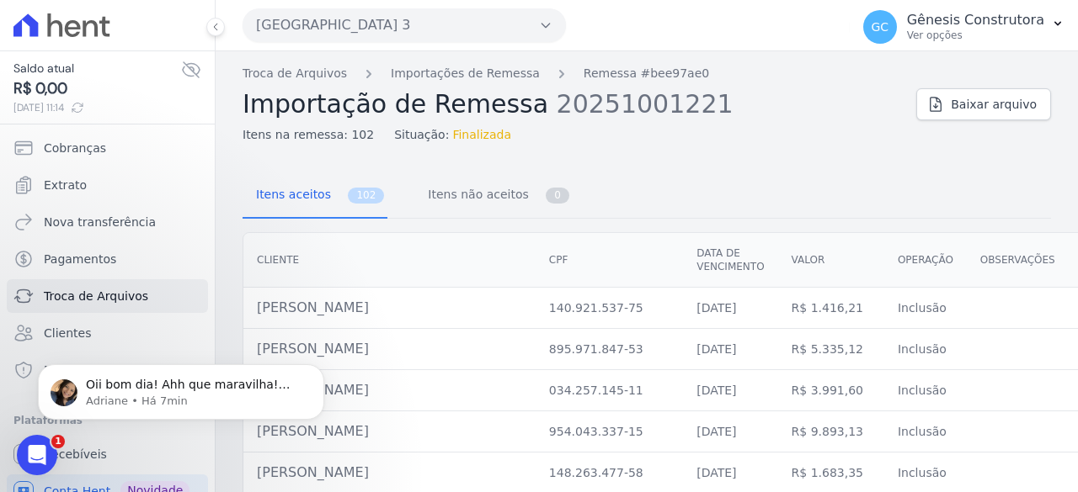
scroll to position [14174, 0]
click at [40, 442] on div "Abertura do Messenger da Intercom" at bounding box center [35, 453] width 56 height 56
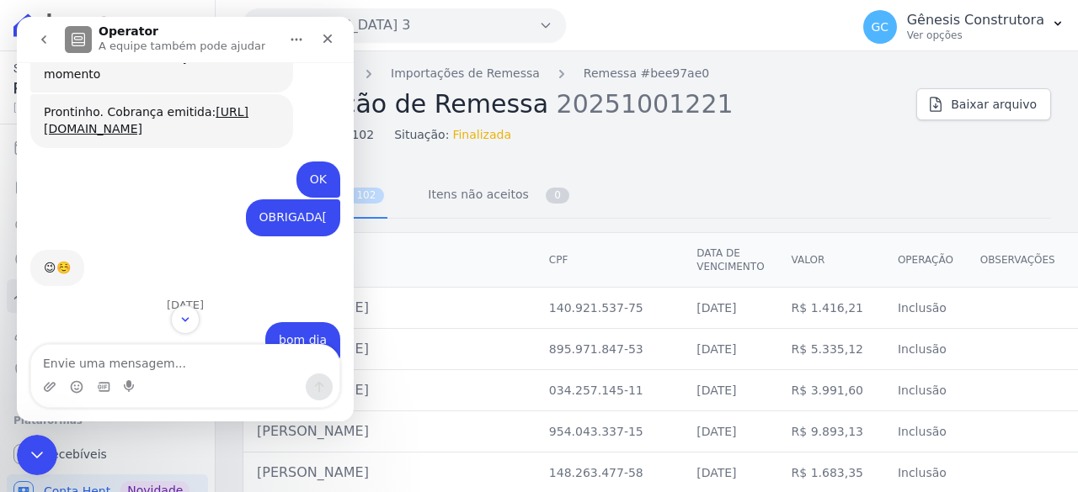
scroll to position [14201, 0]
click at [33, 449] on icon "Encerramento do Messenger da Intercom" at bounding box center [34, 453] width 20 height 20
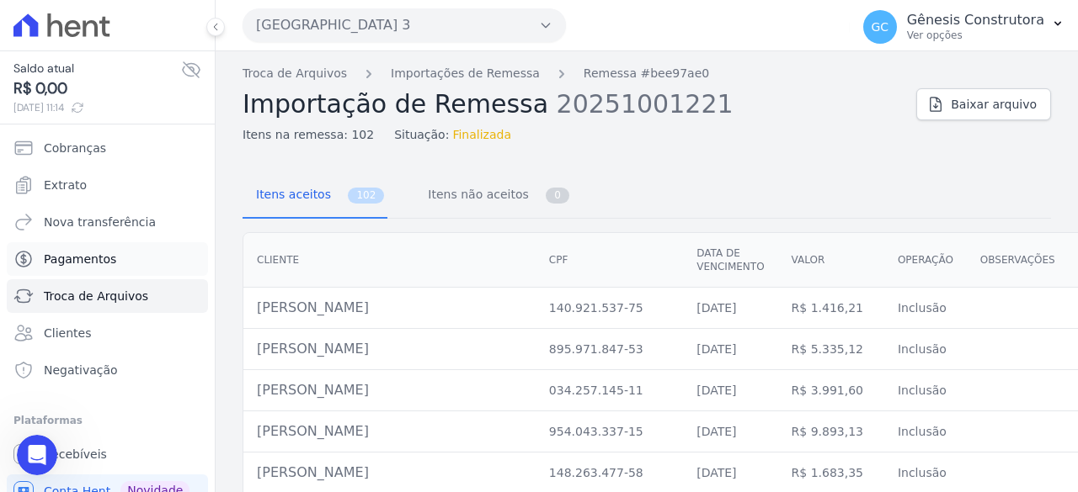
click at [96, 246] on link "Pagamentos" at bounding box center [107, 259] width 201 height 34
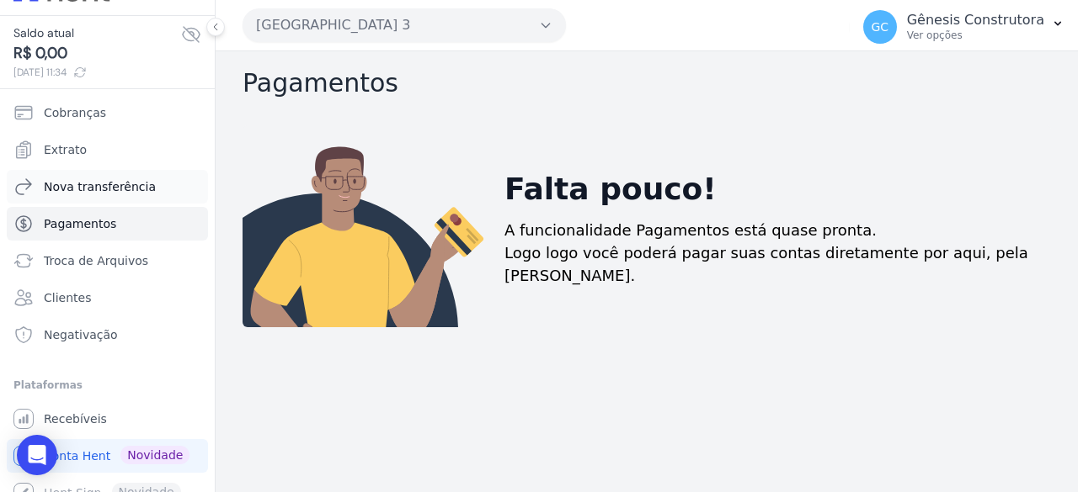
scroll to position [53, 0]
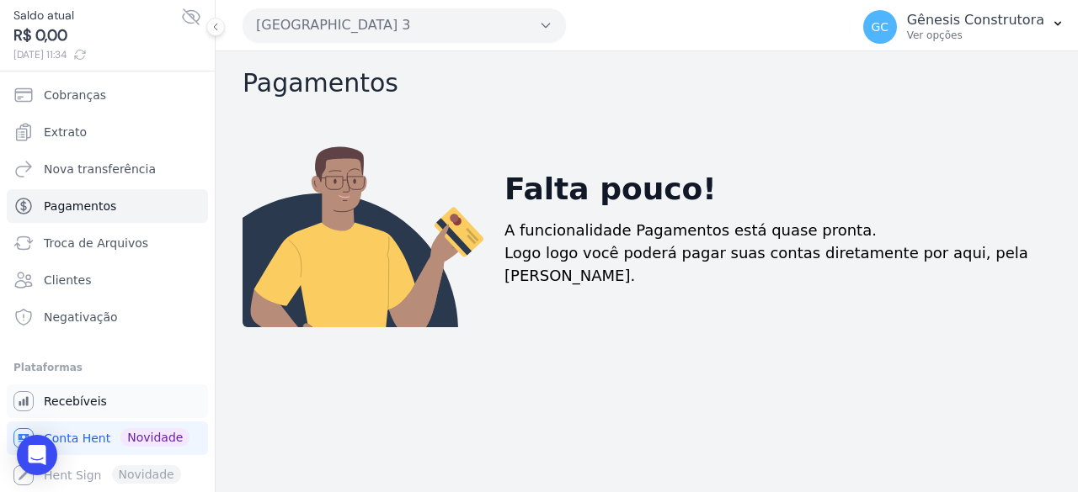
click at [122, 395] on link "Recebíveis" at bounding box center [107, 402] width 201 height 34
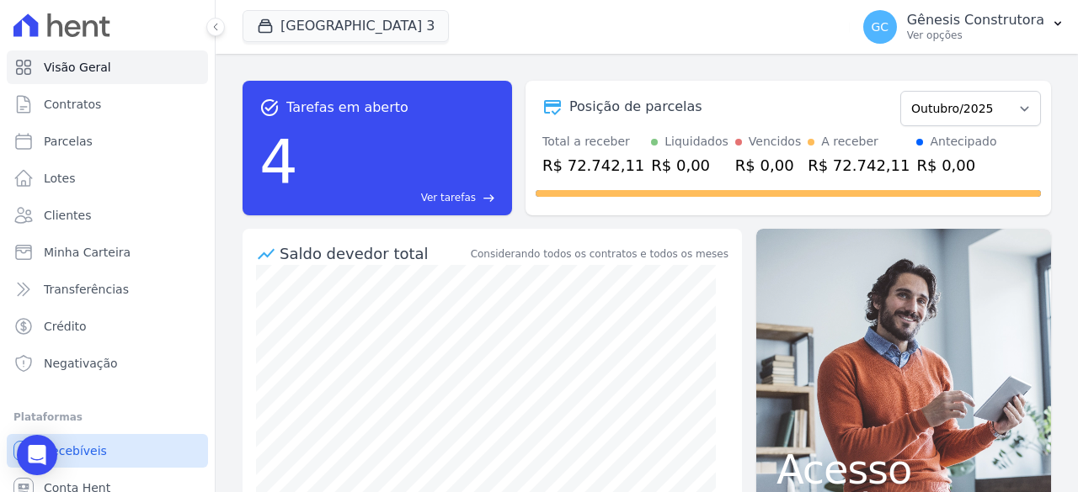
click at [116, 445] on link "Recebíveis" at bounding box center [107, 451] width 201 height 34
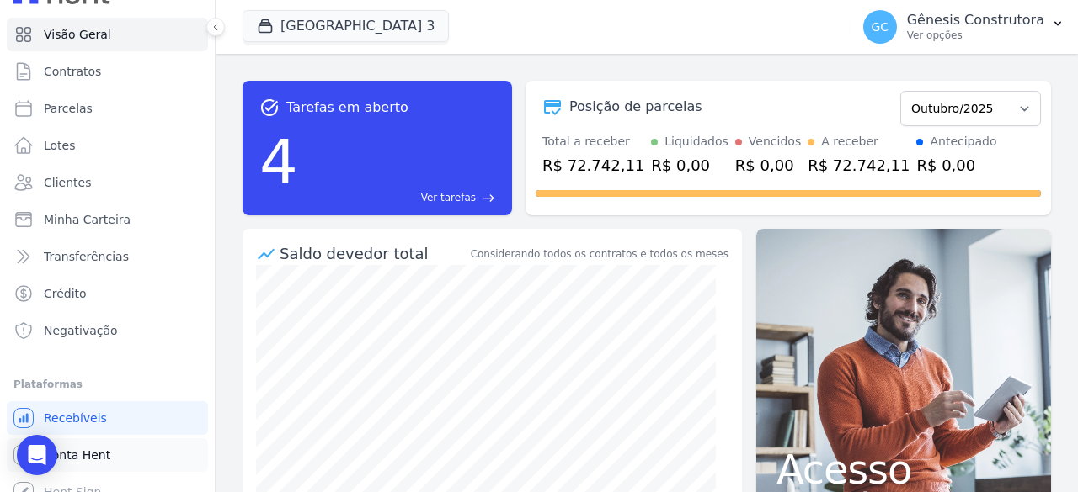
scroll to position [50, 0]
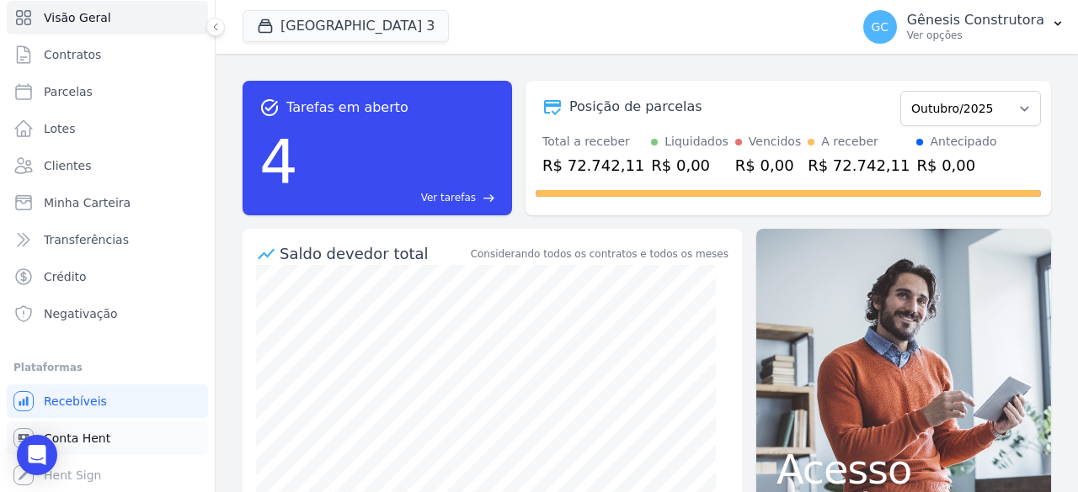
click at [136, 437] on link "Conta Hent" at bounding box center [107, 439] width 201 height 34
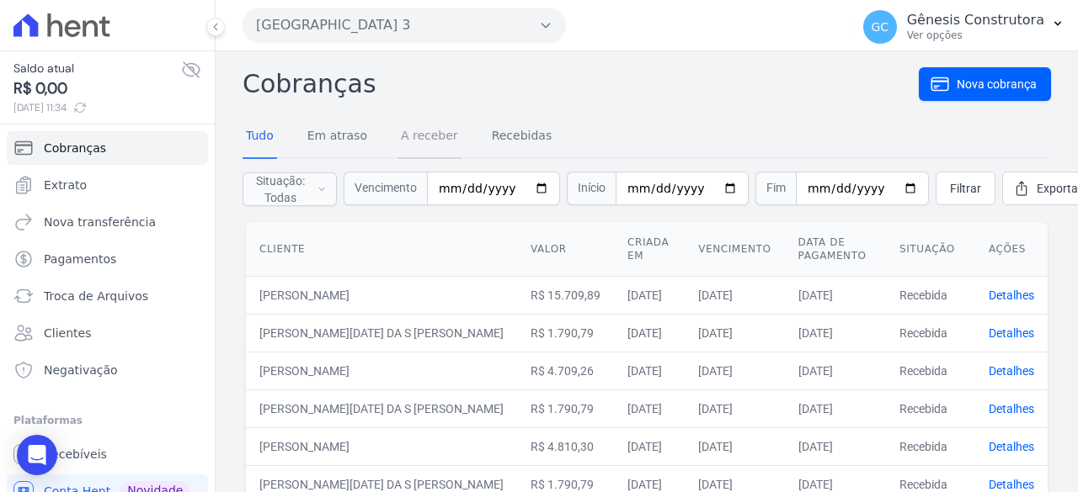
click at [429, 148] on link "A receber" at bounding box center [429, 137] width 64 height 44
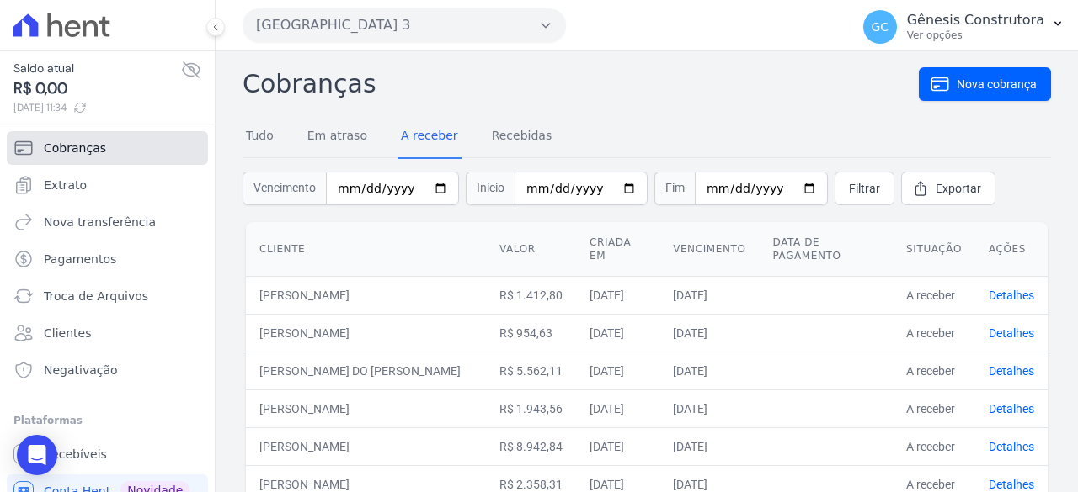
click at [154, 152] on link "Cobranças" at bounding box center [107, 148] width 201 height 34
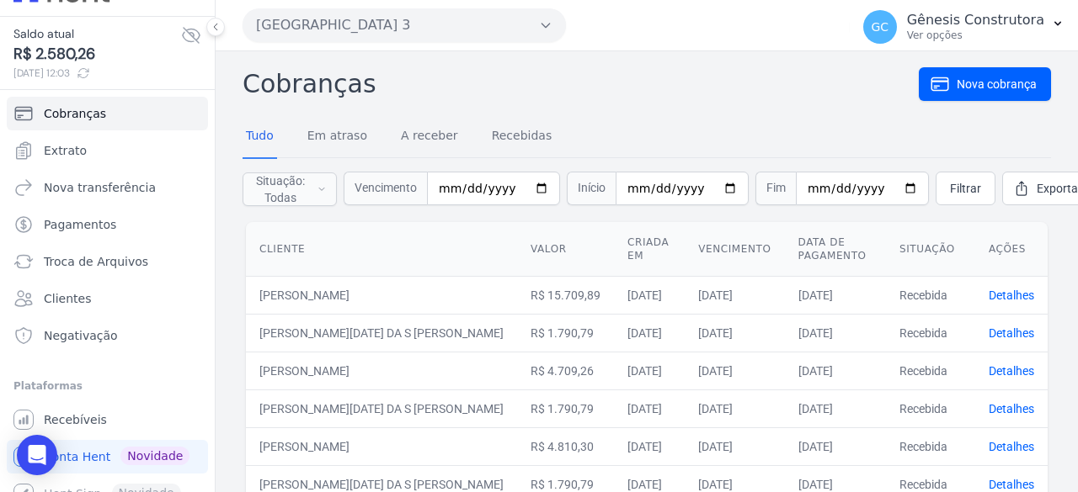
scroll to position [53, 0]
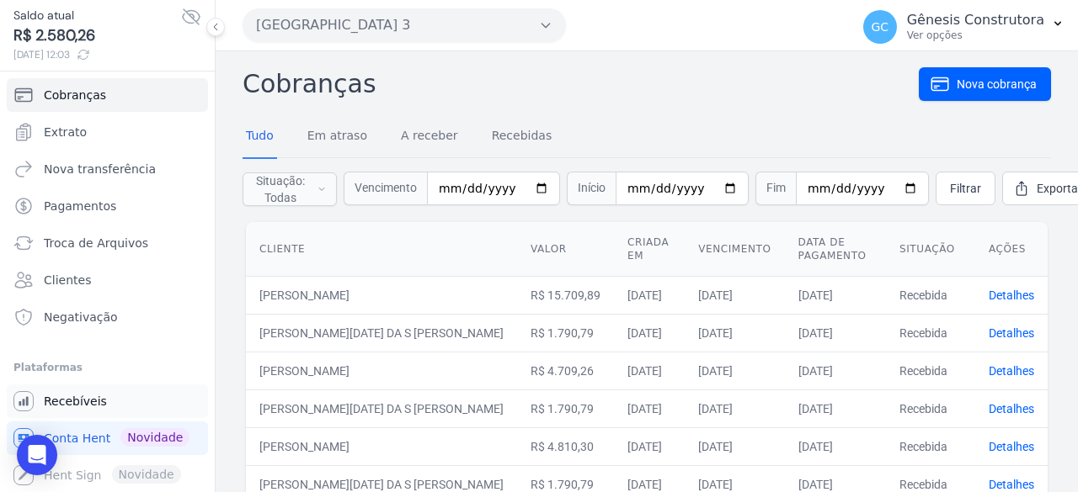
click at [97, 396] on span "Recebíveis" at bounding box center [75, 401] width 63 height 17
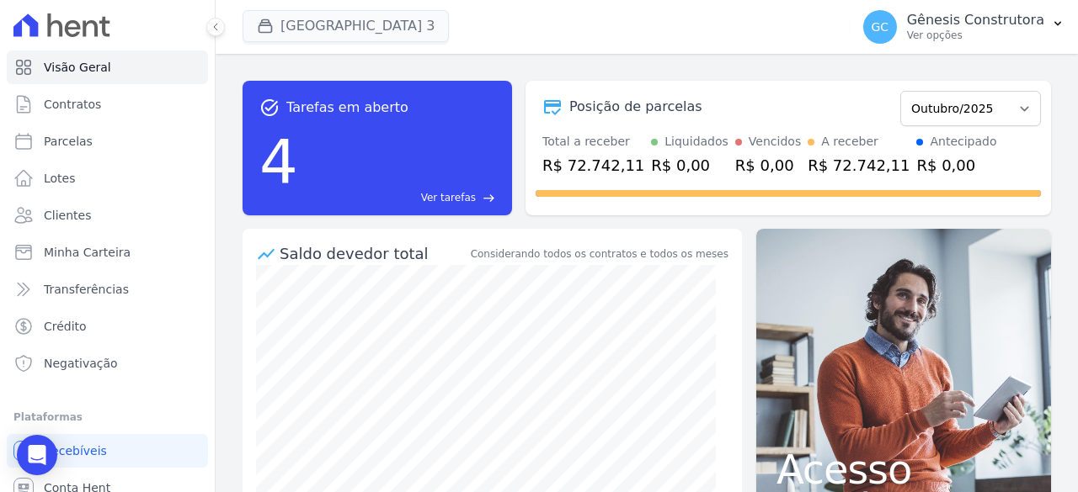
drag, startPoint x: 332, startPoint y: 47, endPoint x: 337, endPoint y: 14, distance: 33.2
click at [332, 41] on div "[GEOGRAPHIC_DATA] 3 Genesis Empreendimentos [GEOGRAPHIC_DATA] [GEOGRAPHIC_DATA]…" at bounding box center [542, 27] width 600 height 56
click at [337, 14] on button "[GEOGRAPHIC_DATA] 3" at bounding box center [345, 26] width 206 height 32
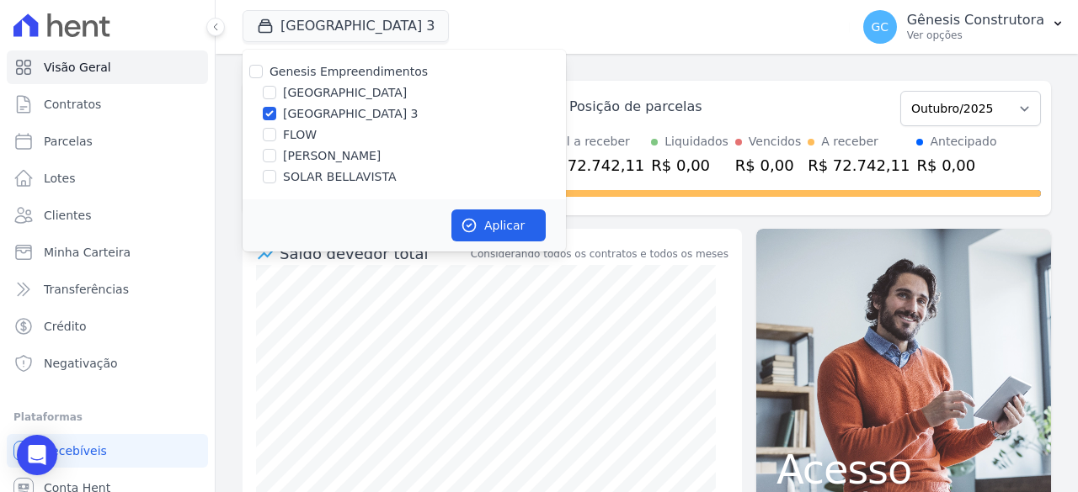
drag, startPoint x: 322, startPoint y: 98, endPoint x: 318, endPoint y: 111, distance: 13.9
click at [321, 97] on label "[GEOGRAPHIC_DATA]" at bounding box center [345, 93] width 124 height 18
click at [276, 97] on input "[GEOGRAPHIC_DATA]" at bounding box center [269, 92] width 13 height 13
checkbox input "true"
click at [312, 114] on label "[GEOGRAPHIC_DATA] 3" at bounding box center [351, 114] width 136 height 18
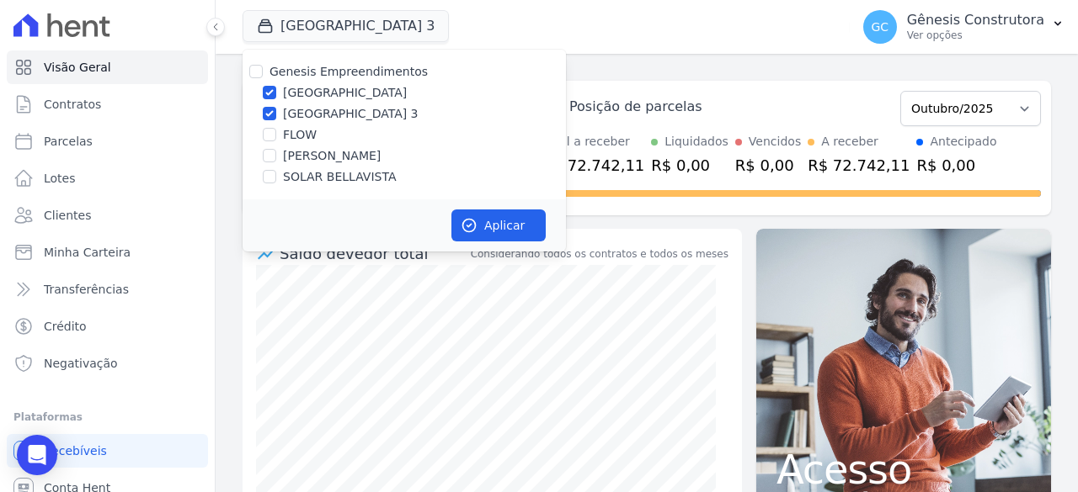
click at [276, 114] on input "[GEOGRAPHIC_DATA] 3" at bounding box center [269, 113] width 13 height 13
checkbox input "false"
click at [477, 234] on button "Aplicar" at bounding box center [498, 226] width 94 height 32
